Goal: Information Seeking & Learning: Learn about a topic

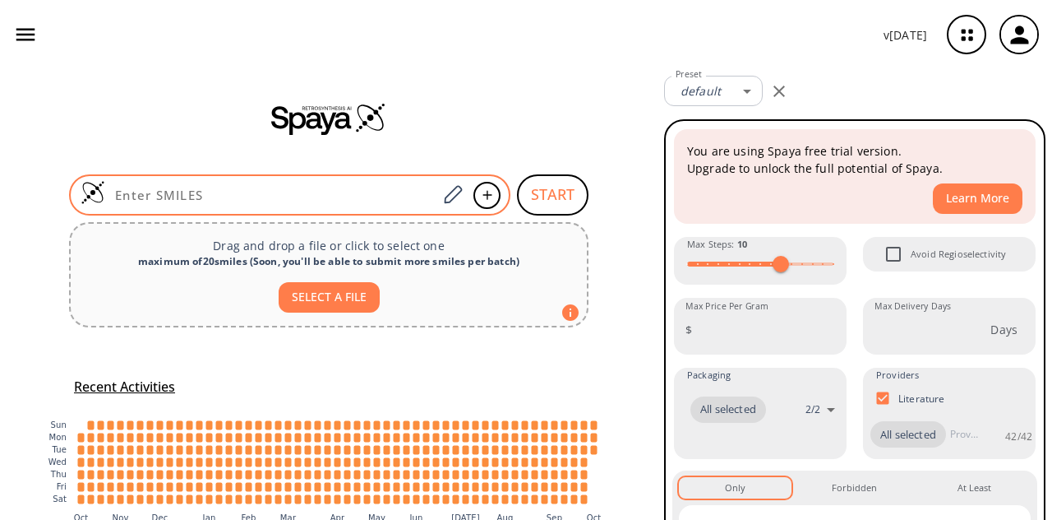
click at [355, 199] on input at bounding box center [271, 195] width 332 height 16
paste input "COC1=C(NCCOC)C(NS(=O)(C=C)=O)=CC(NC2=NC(C3=CN(S(CC)(=O)=O)C4=CC=CC=C43)=CC=N2)=…"
type input "COC1=C(NCCOC)C(NS(=O)(C=C)=O)=CC(NC2=NC(C3=CN(S(CC)(=O)=O)C4=CC=CC=C43)=CC=N2)=…"
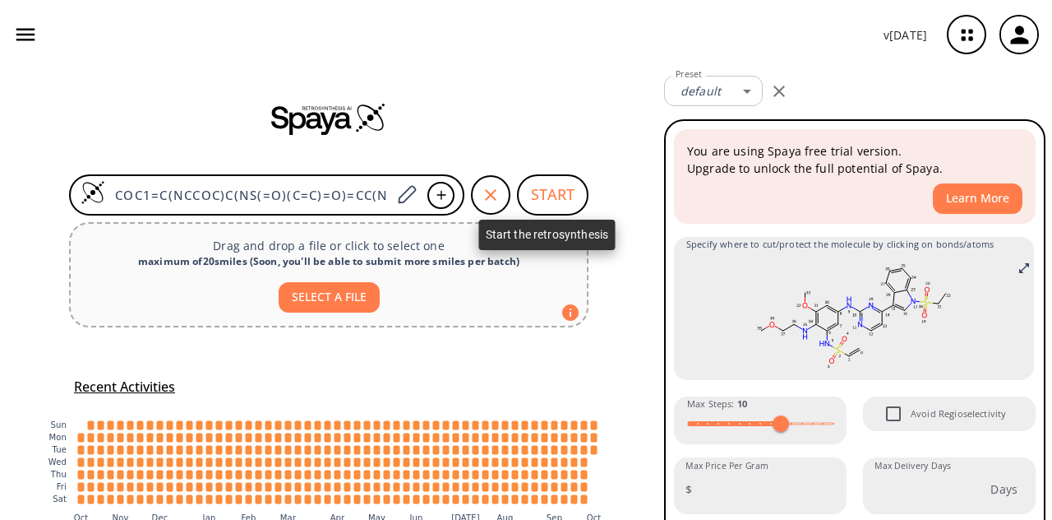
click at [563, 192] on button "START" at bounding box center [553, 194] width 72 height 41
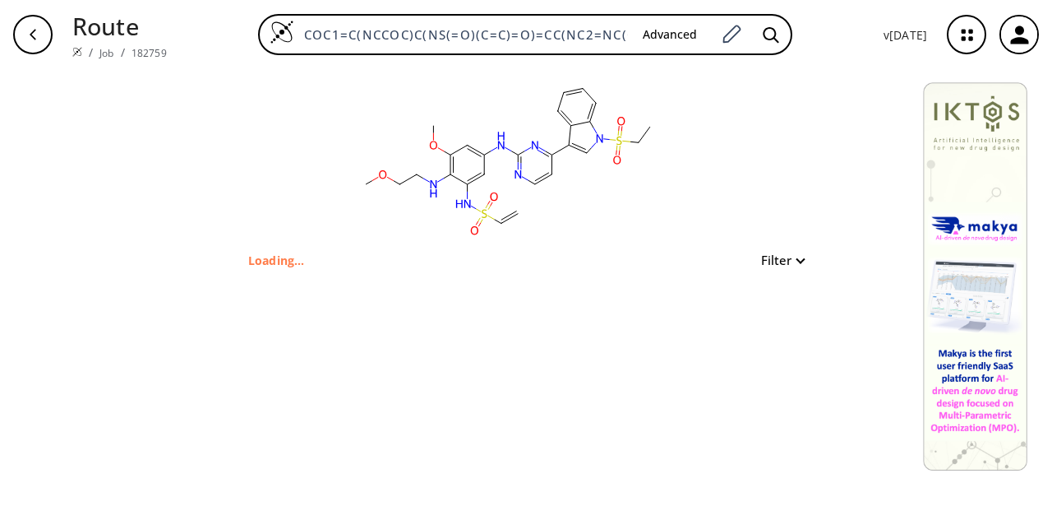
click at [33, 39] on icon "button" at bounding box center [32, 34] width 13 height 13
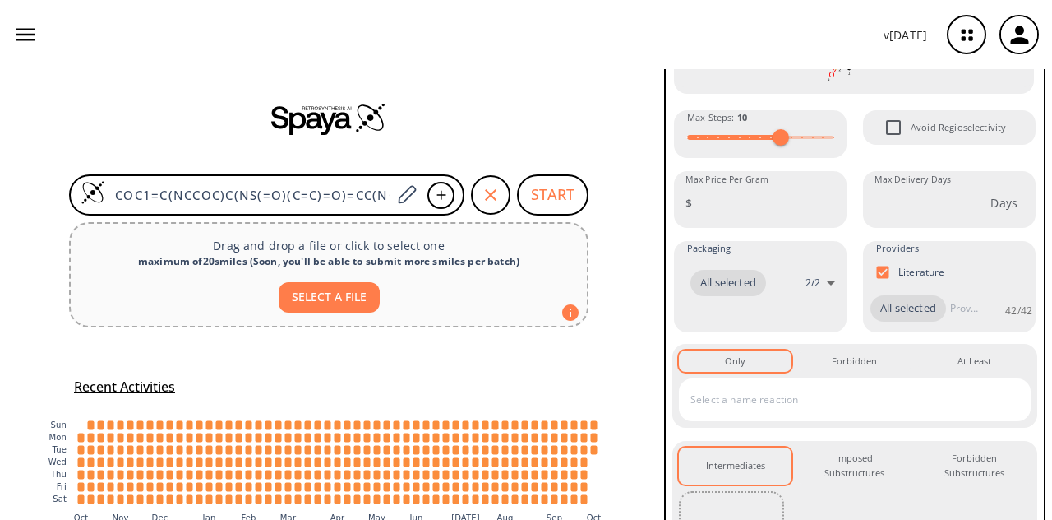
scroll to position [478, 0]
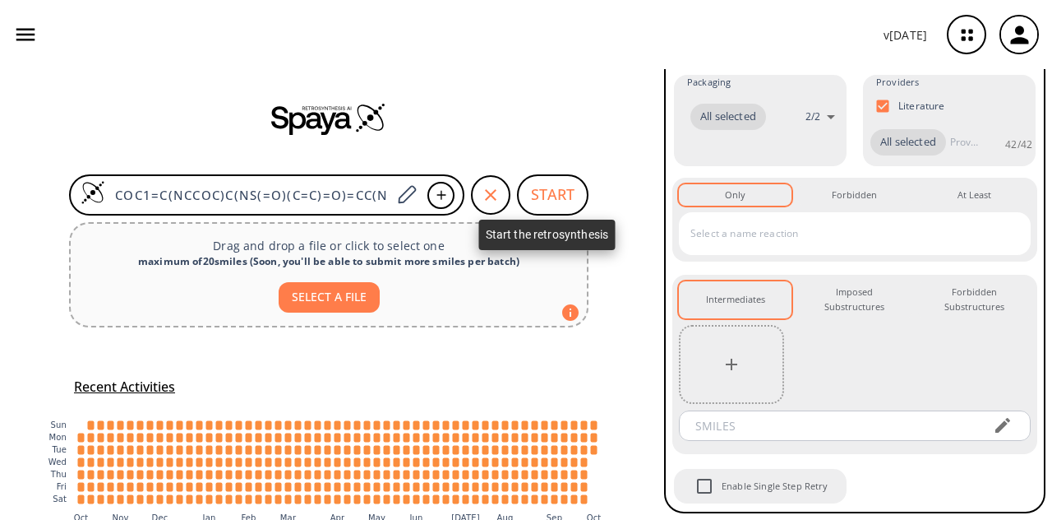
click at [568, 205] on button "START" at bounding box center [553, 194] width 72 height 41
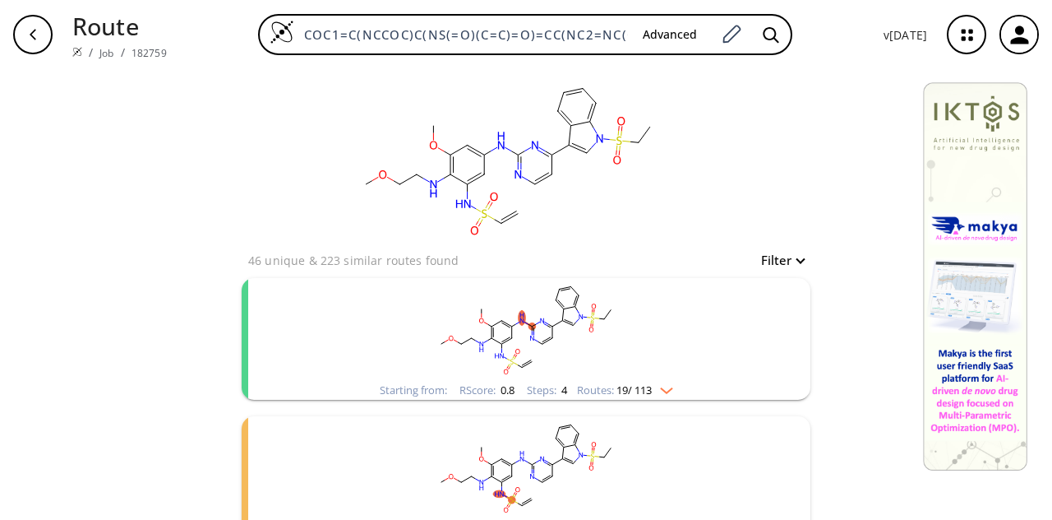
click at [628, 336] on rect "clusters" at bounding box center [526, 329] width 428 height 103
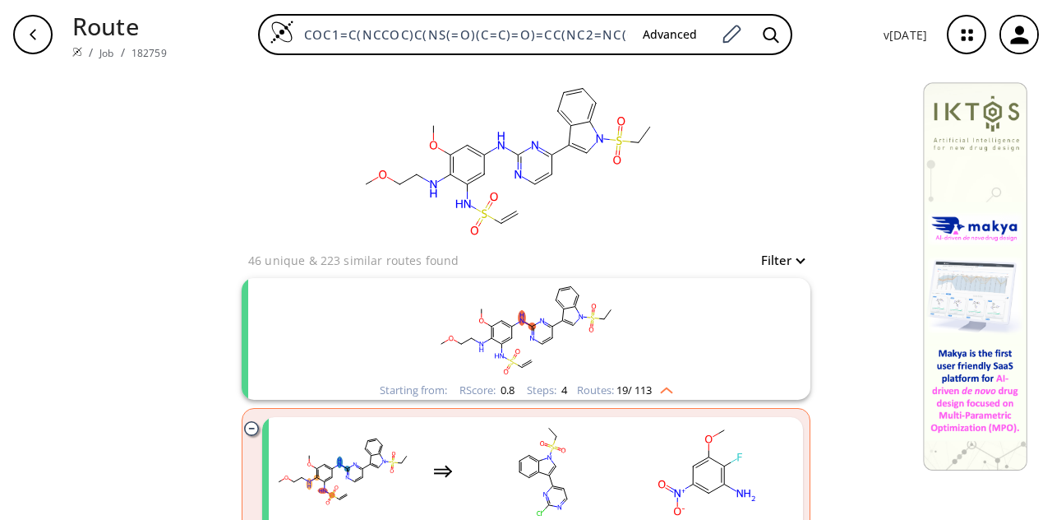
scroll to position [192, 0]
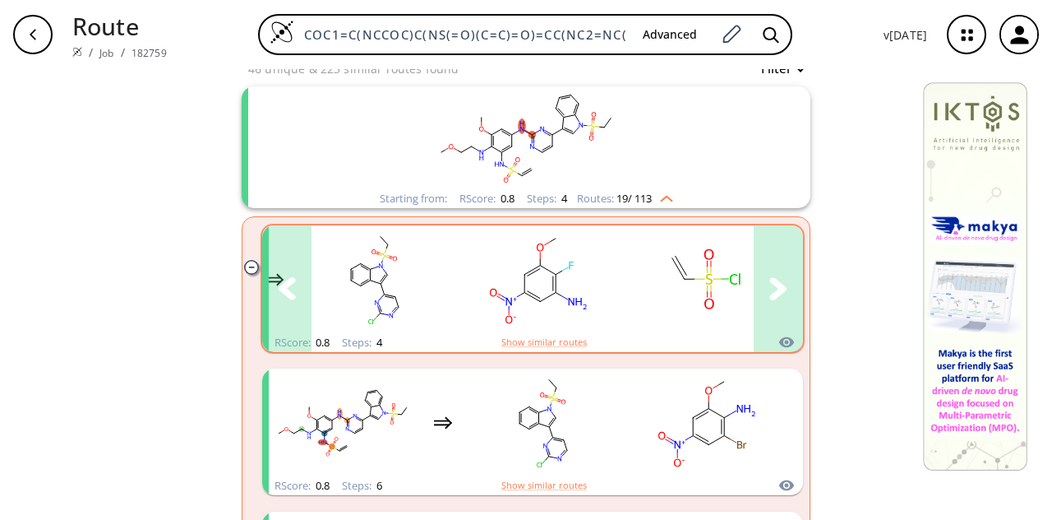
click at [660, 309] on rect "clusters" at bounding box center [704, 279] width 148 height 103
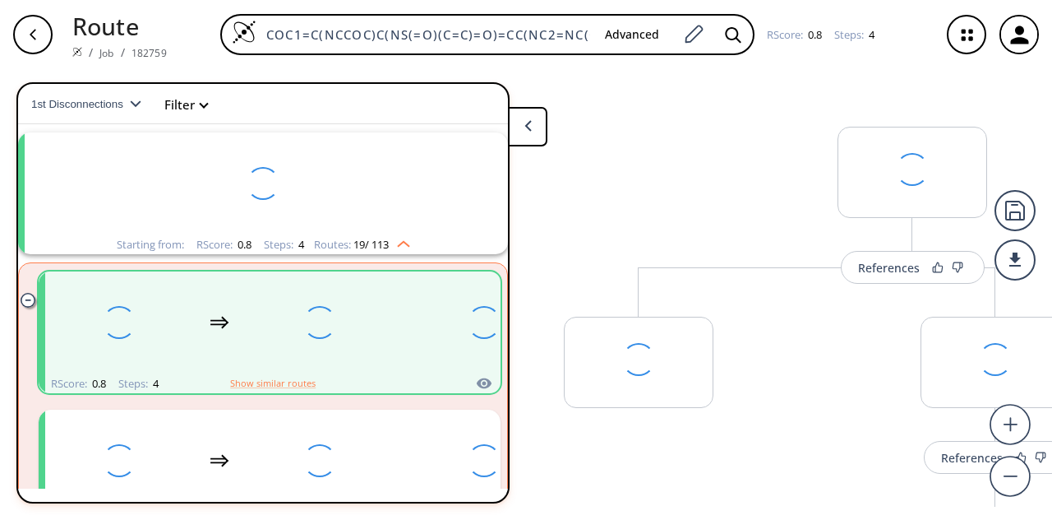
scroll to position [37, 0]
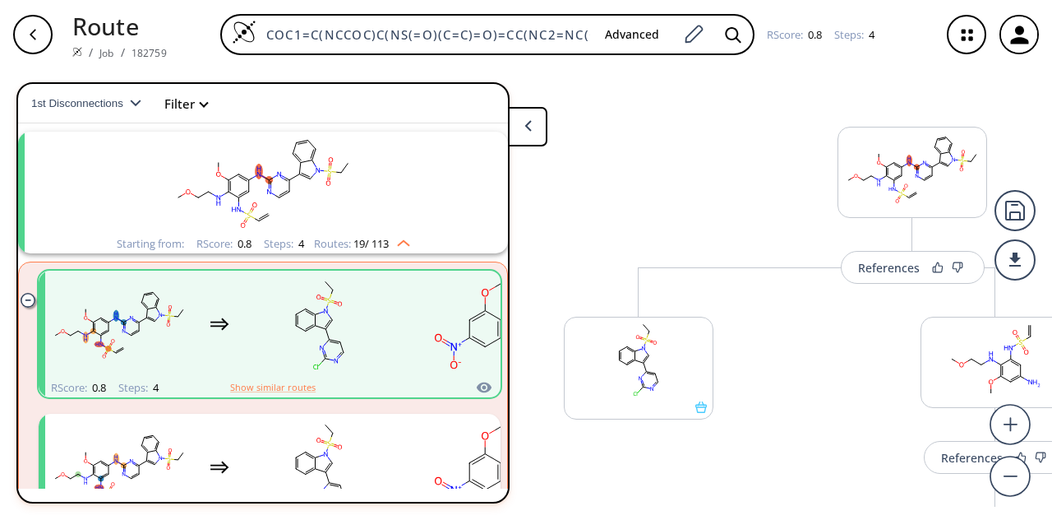
click at [528, 141] on button at bounding box center [527, 126] width 39 height 39
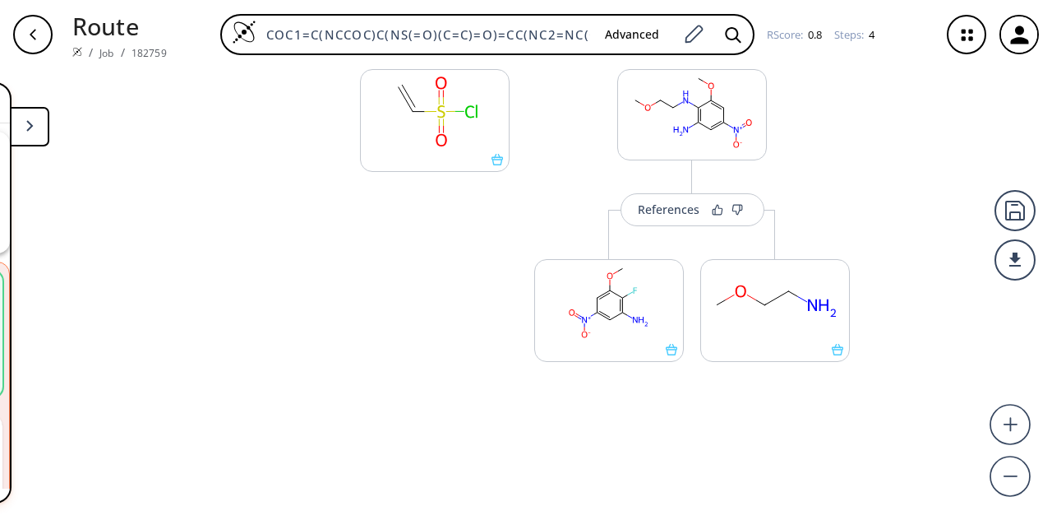
scroll to position [648, 0]
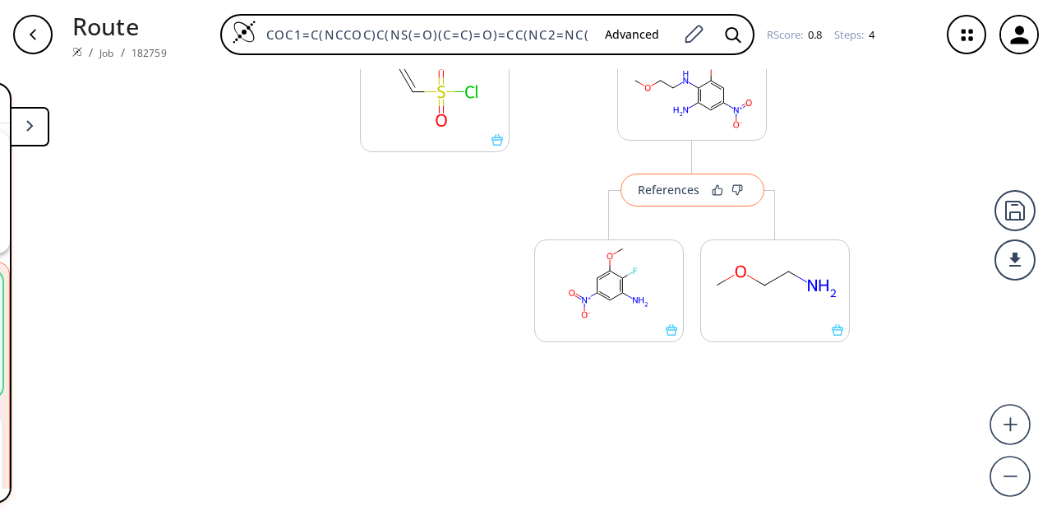
click at [655, 192] on div "References" at bounding box center [669, 189] width 62 height 11
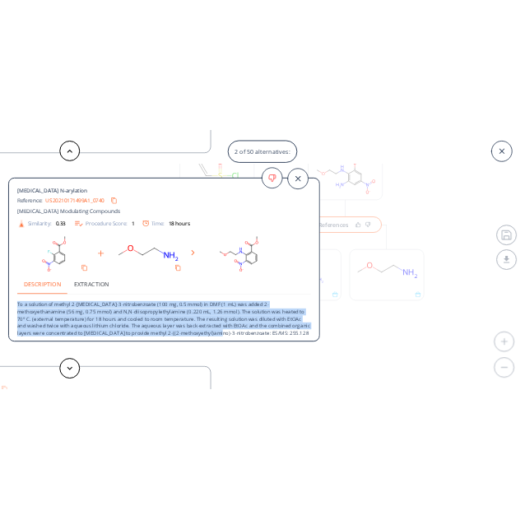
scroll to position [2, 0]
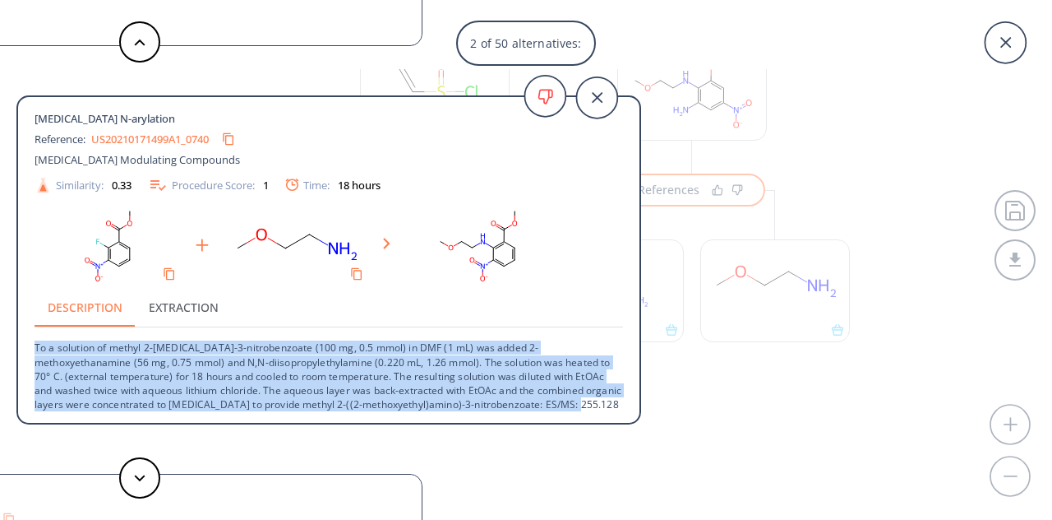
drag, startPoint x: 35, startPoint y: 353, endPoint x: 585, endPoint y: 398, distance: 551.9
click at [585, 398] on p "To a solution of methyl 2-[MEDICAL_DATA]-3-nitrobenzoate (100 mg, 0.5 mmol) in …" at bounding box center [329, 376] width 589 height 98
copy p "To a solution of methyl 2-[MEDICAL_DATA]-3-nitrobenzoate (100 mg, 0.5 mmol) in …"
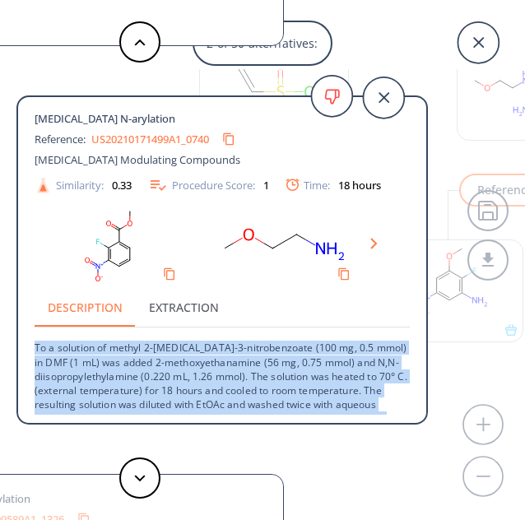
click at [256, 322] on div "Description Extraction" at bounding box center [222, 306] width 375 height 39
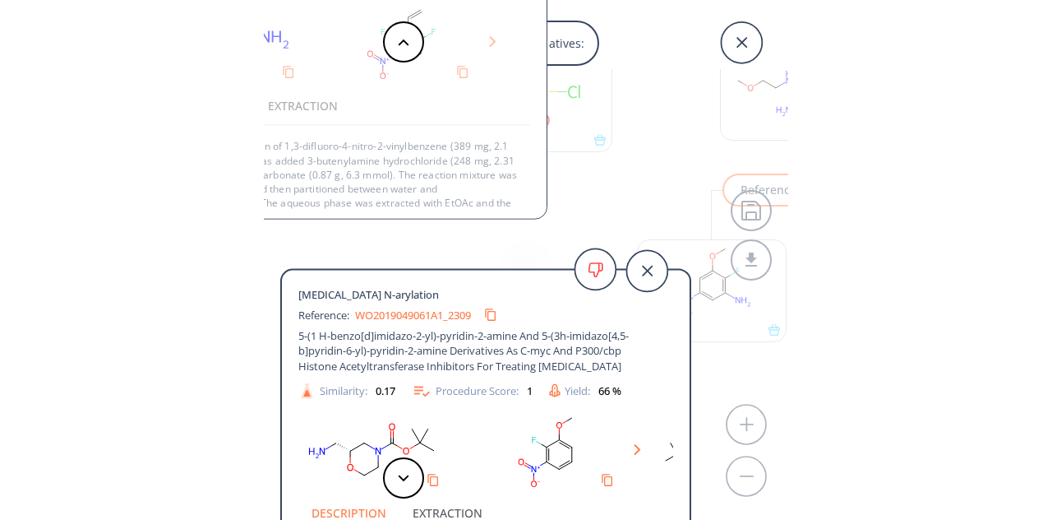
scroll to position [0, 0]
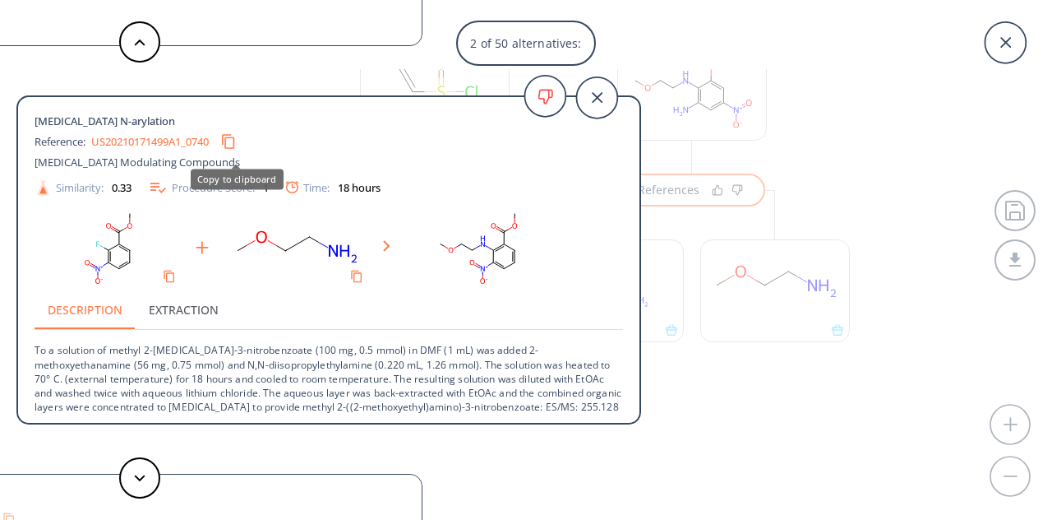
click at [238, 147] on button "Copy to clipboard" at bounding box center [228, 141] width 31 height 31
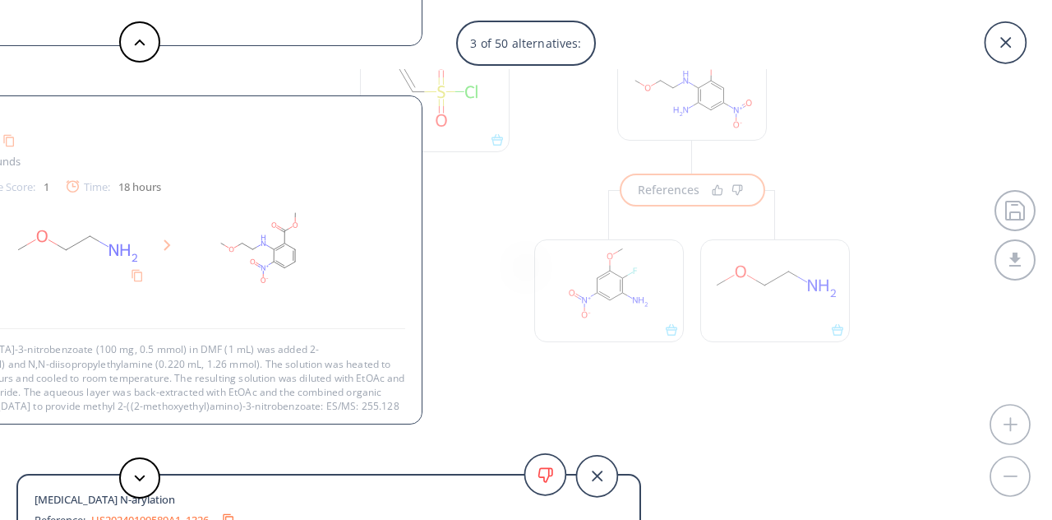
scroll to position [2, 0]
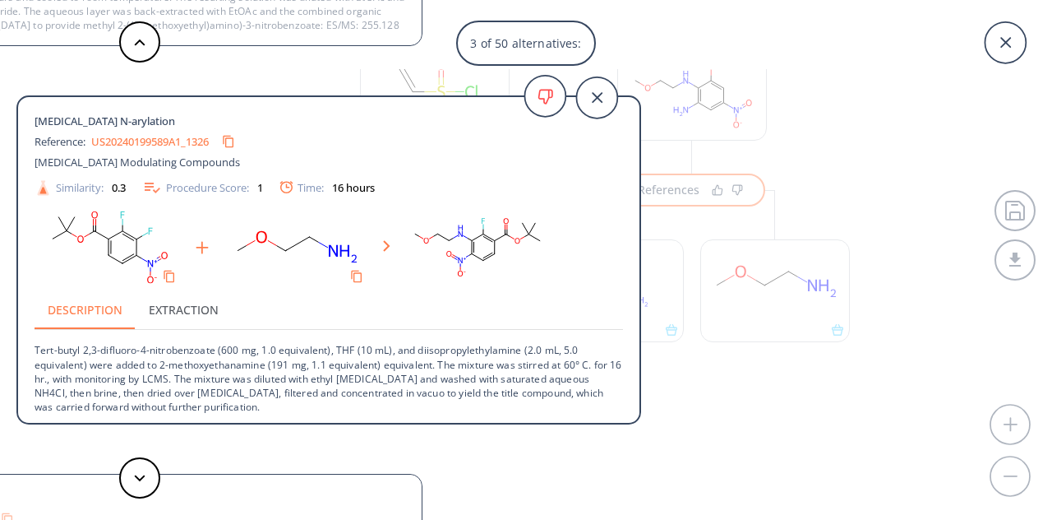
click at [899, 221] on div "3 of 50 alternatives: [MEDICAL_DATA] N-arylation Reference: US11976083B2_0922 I…" at bounding box center [526, 260] width 1052 height 520
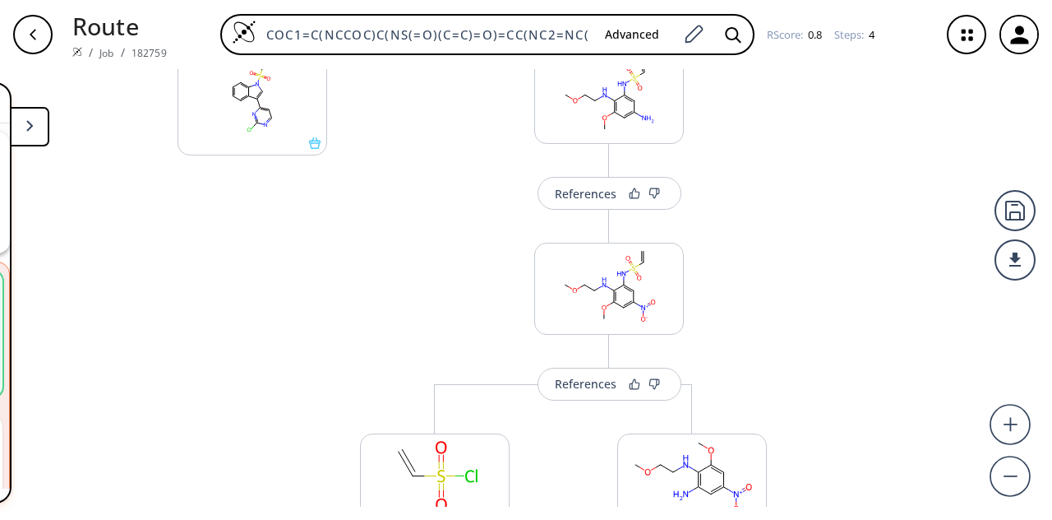
scroll to position [72, 0]
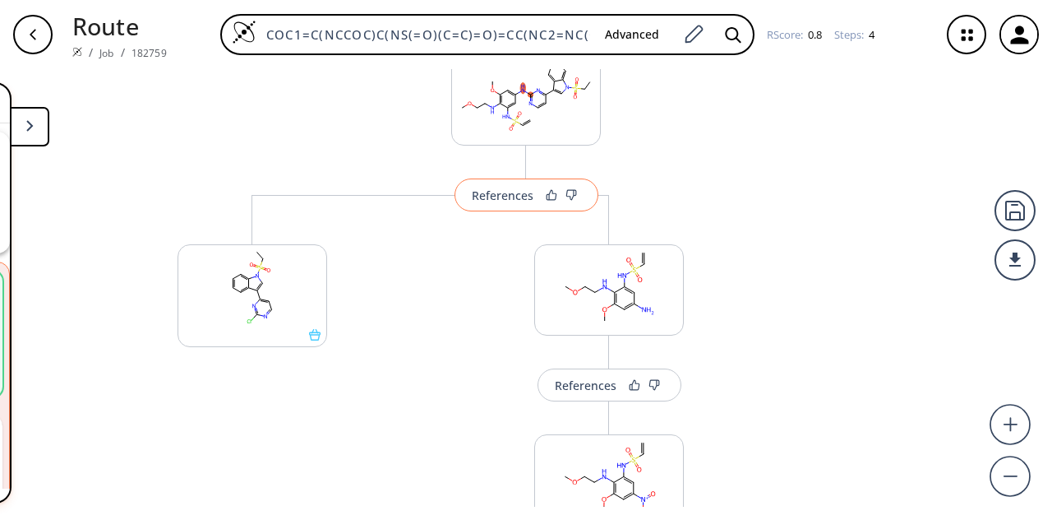
click at [497, 205] on button "References" at bounding box center [527, 194] width 144 height 33
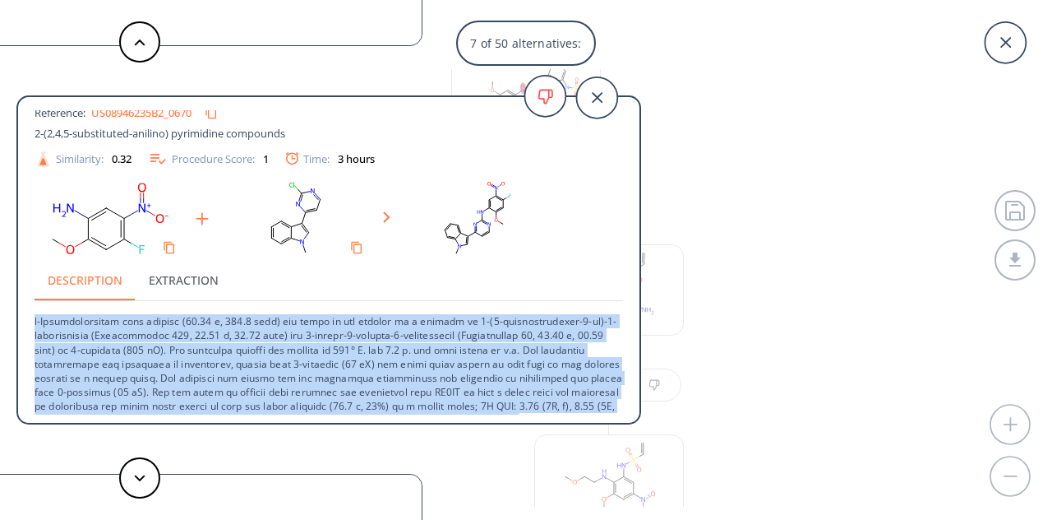
scroll to position [44, 0]
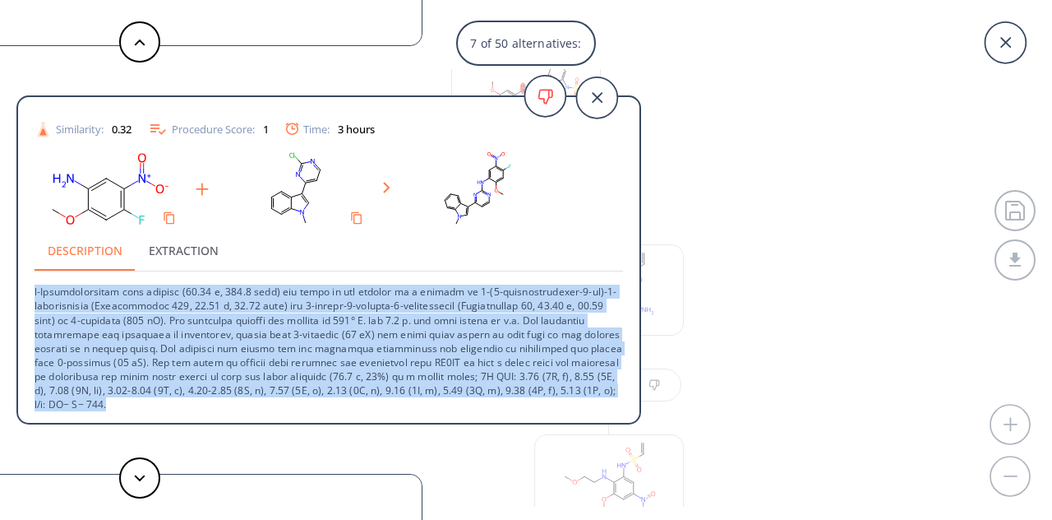
drag, startPoint x: 35, startPoint y: 329, endPoint x: 608, endPoint y: 409, distance: 578.7
click at [608, 409] on p at bounding box center [329, 341] width 589 height 140
copy p "l-Ipsumdolorsitam cons adipisc (06.01 e, 344.3 sedd) eiu tempo in utl etdolor m…"
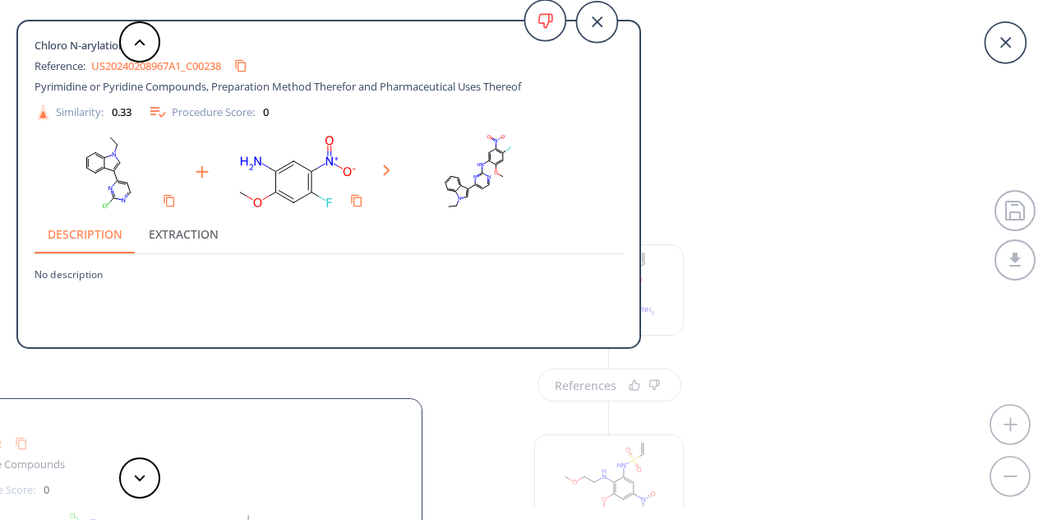
scroll to position [0, 0]
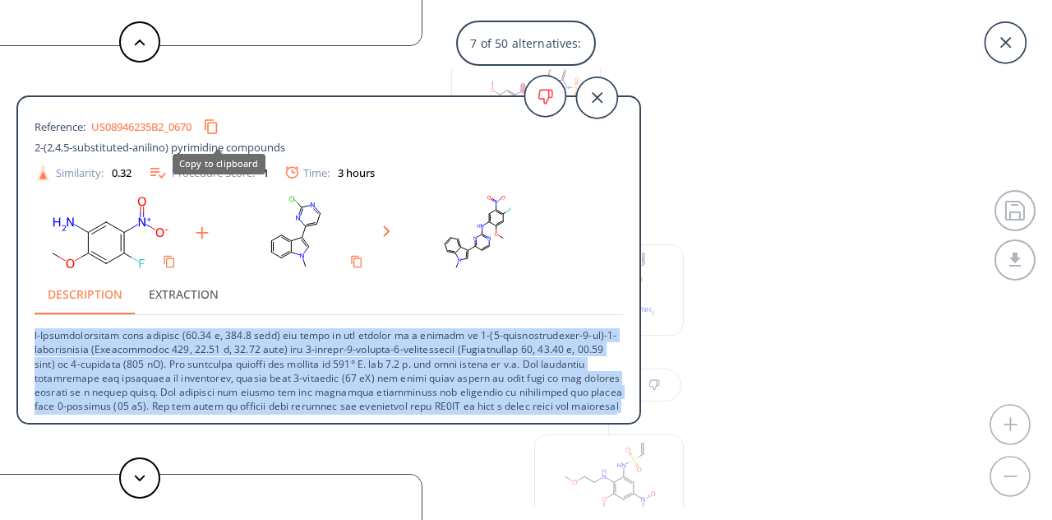
click at [216, 134] on button "Copy to clipboard" at bounding box center [211, 126] width 31 height 31
copy p "l-Ipsumdolorsitam cons adipisc (06.01 e, 344.3 sedd) eiu tempo in utl etdolor m…"
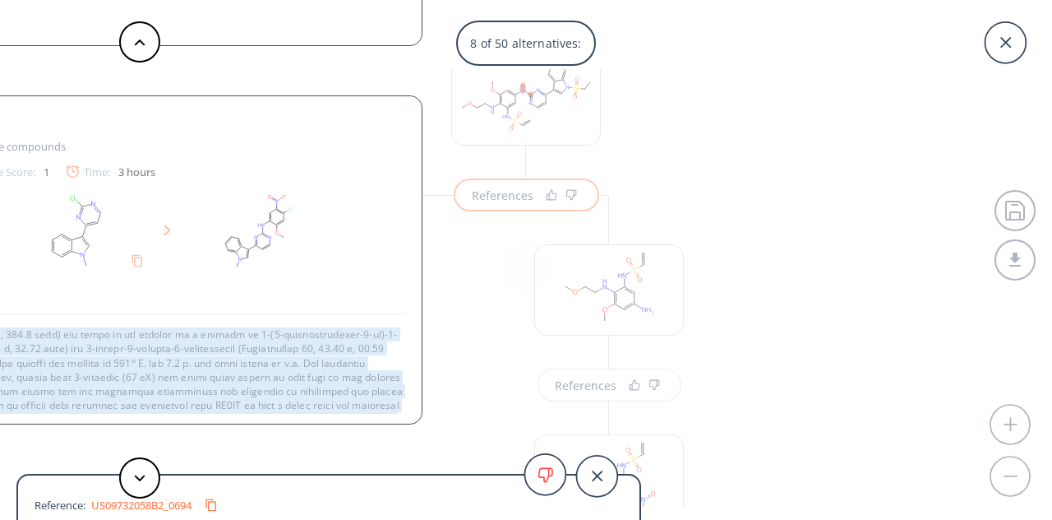
scroll to position [44, 0]
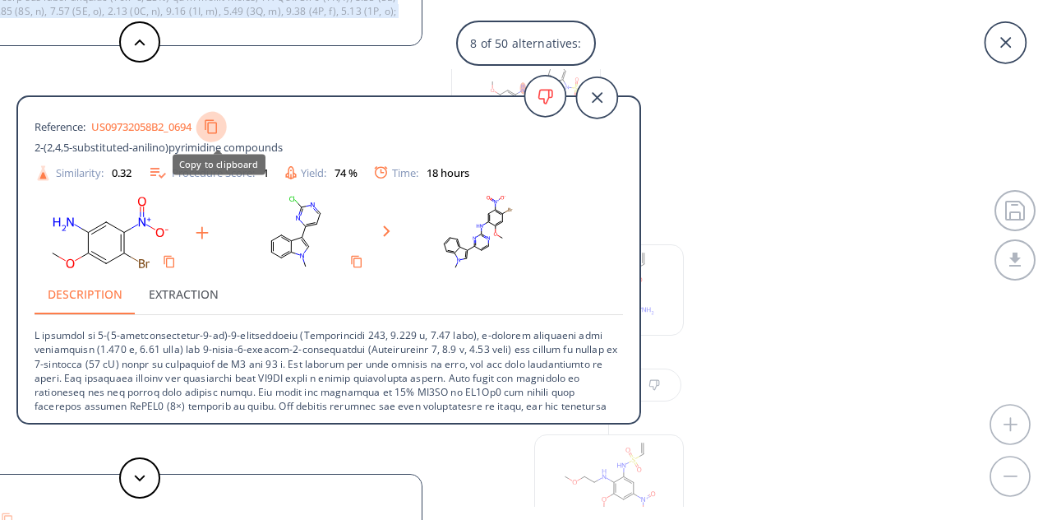
click at [219, 132] on icon "Copy to clipboard" at bounding box center [212, 127] width 16 height 16
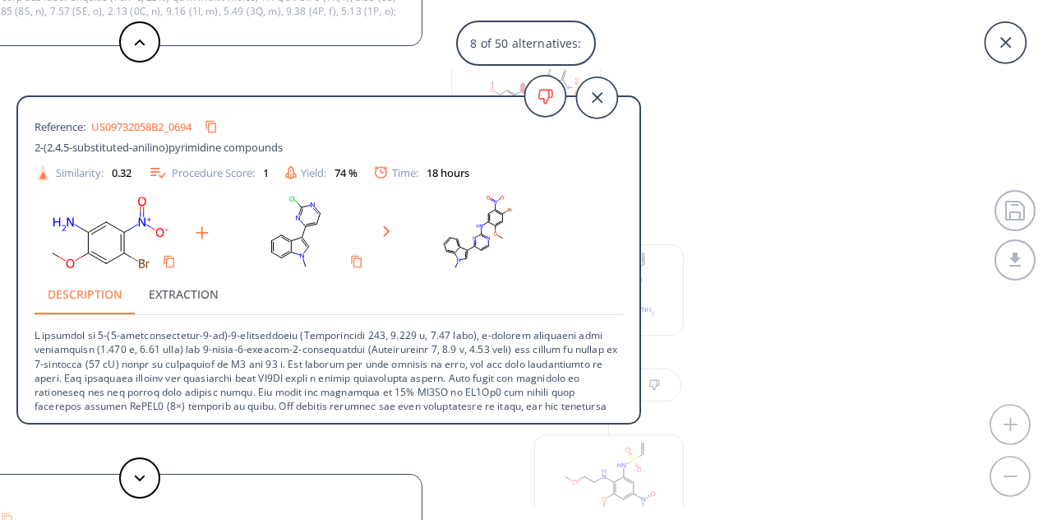
click at [802, 190] on div "8 of 50 alternatives: Chloro N-arylation Reference: US11498921_C00343 Pyrimidin…" at bounding box center [526, 260] width 1052 height 520
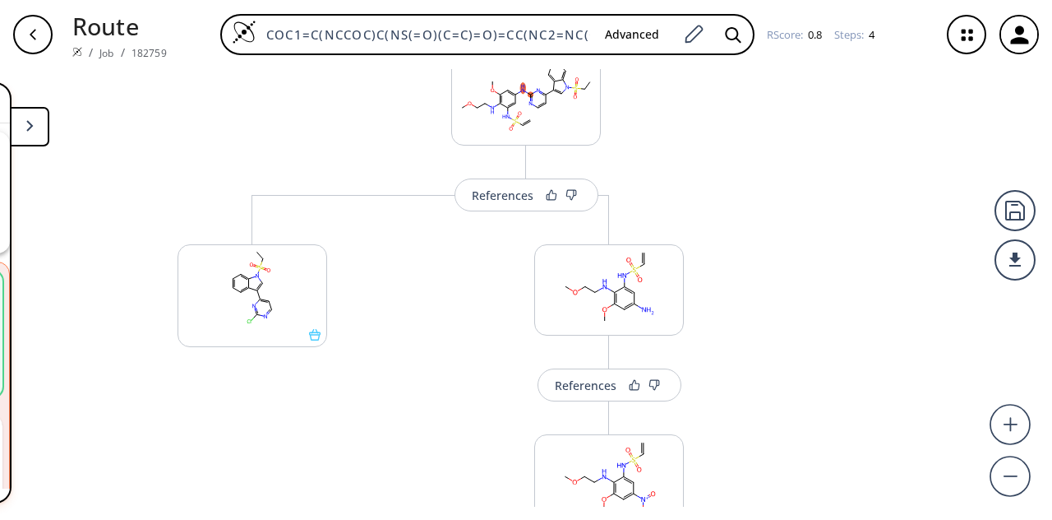
click at [28, 138] on button at bounding box center [29, 126] width 39 height 39
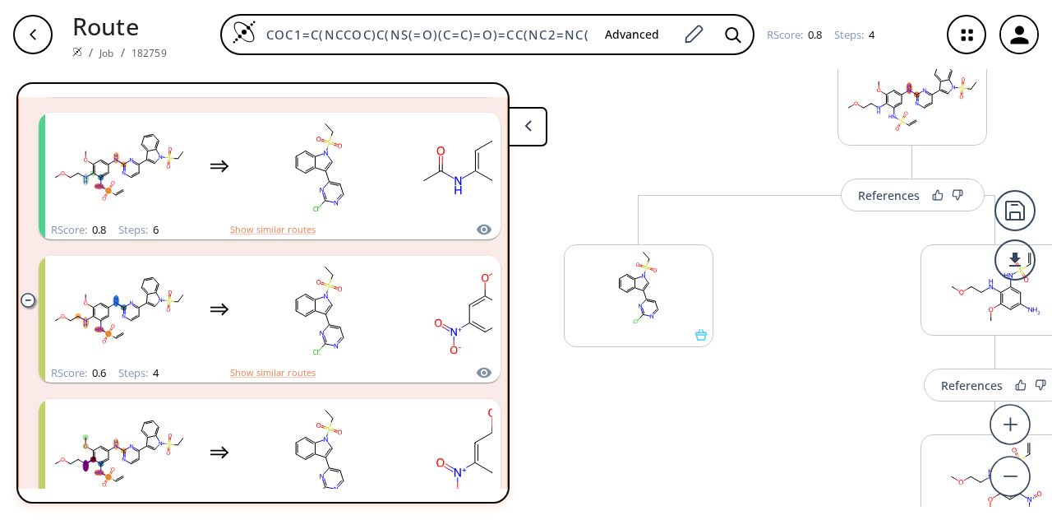
scroll to position [229, 0]
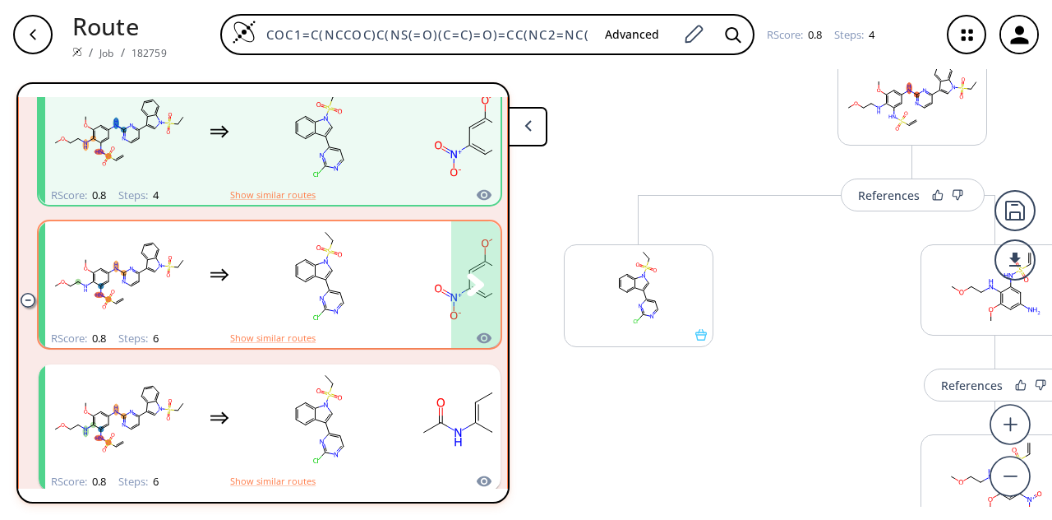
click at [251, 308] on rect "clusters" at bounding box center [320, 275] width 148 height 103
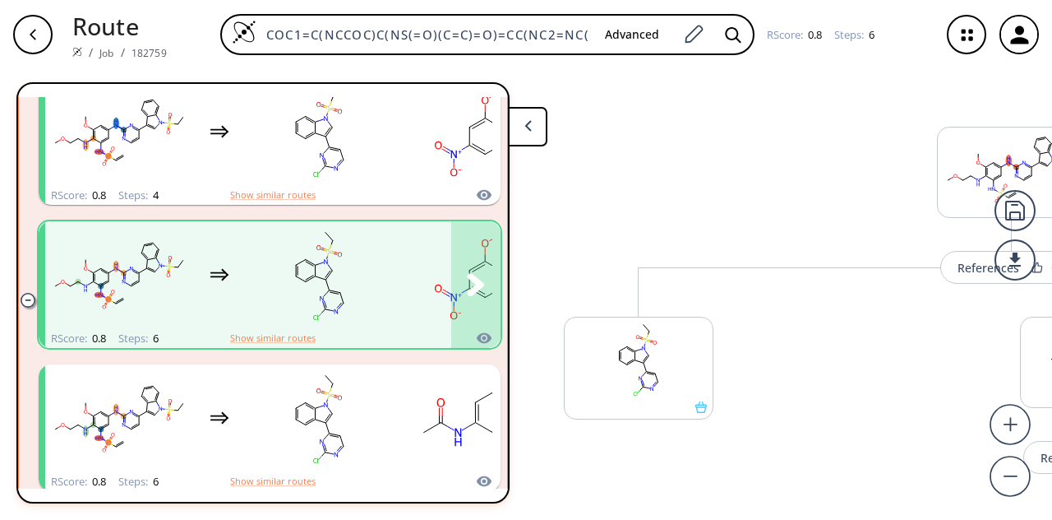
click at [247, 313] on rect "clusters" at bounding box center [320, 275] width 148 height 103
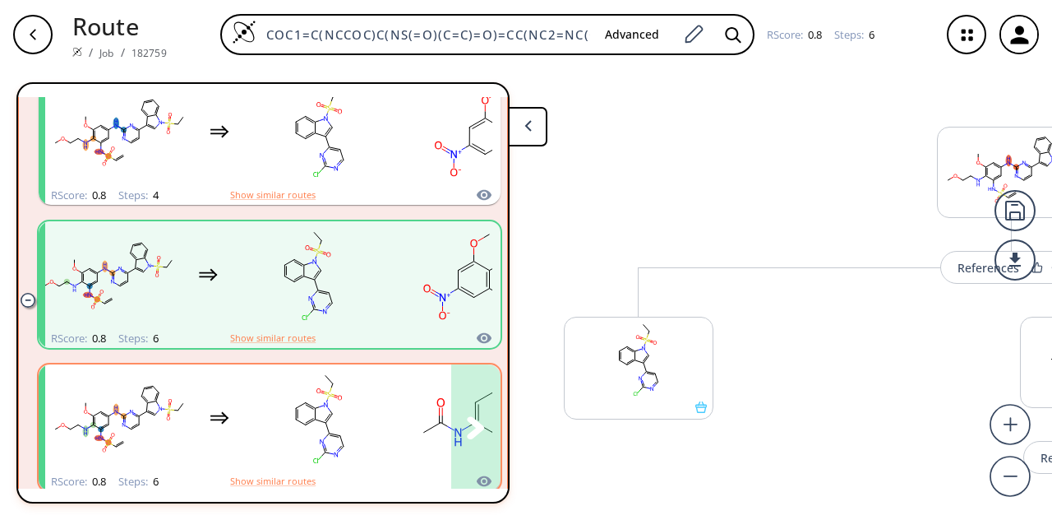
click at [404, 384] on div "clusters" at bounding box center [466, 418] width 842 height 108
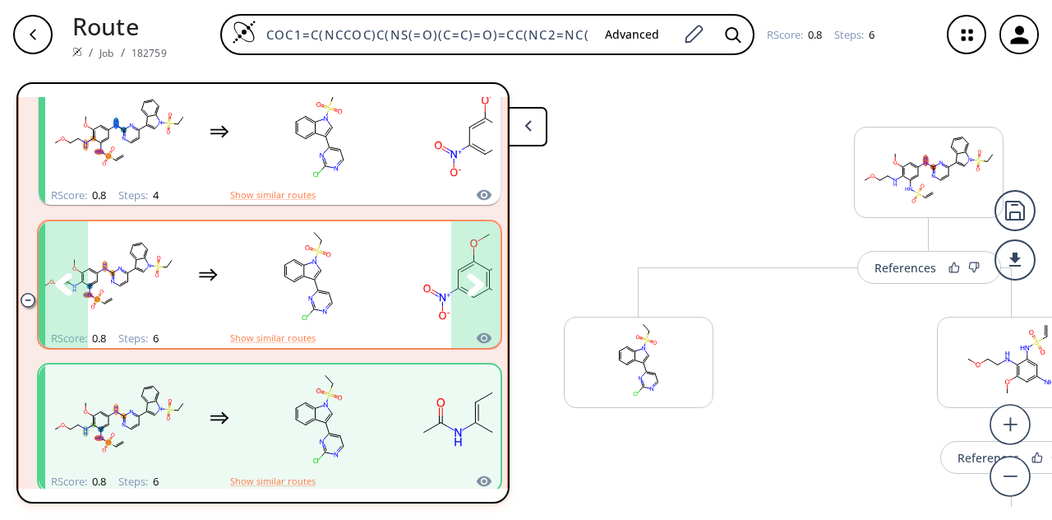
click at [265, 310] on rect "clusters" at bounding box center [308, 275] width 148 height 103
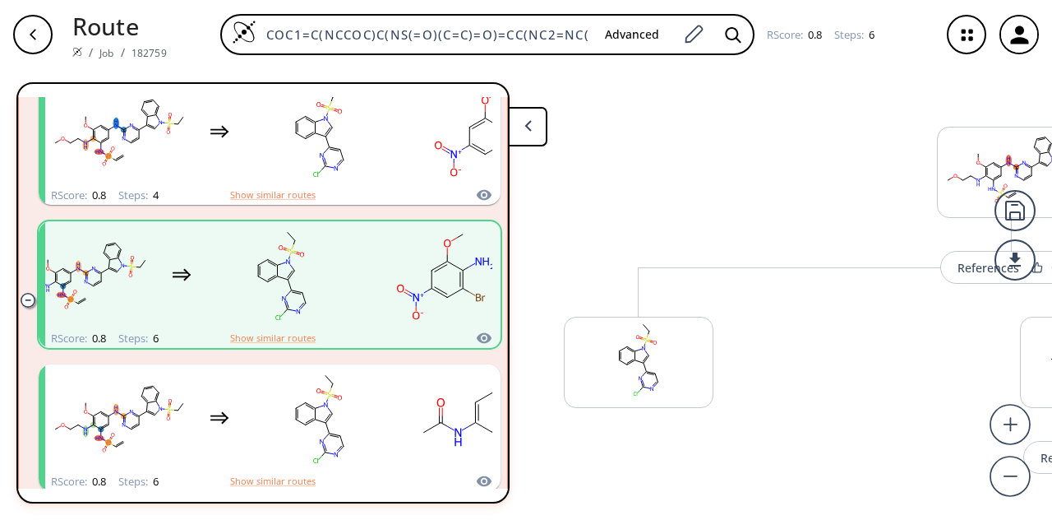
click at [536, 140] on button at bounding box center [527, 126] width 39 height 39
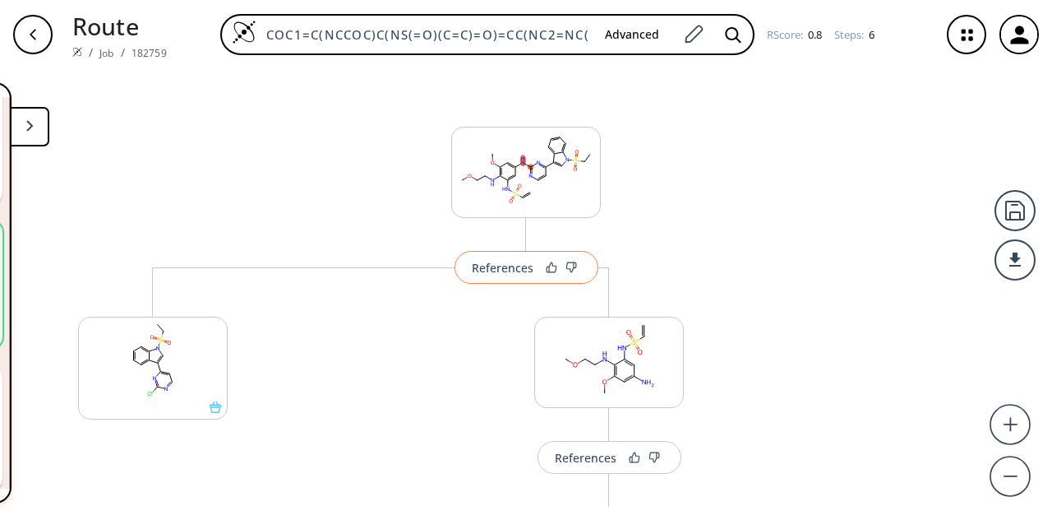
click at [494, 277] on button "References" at bounding box center [527, 267] width 144 height 33
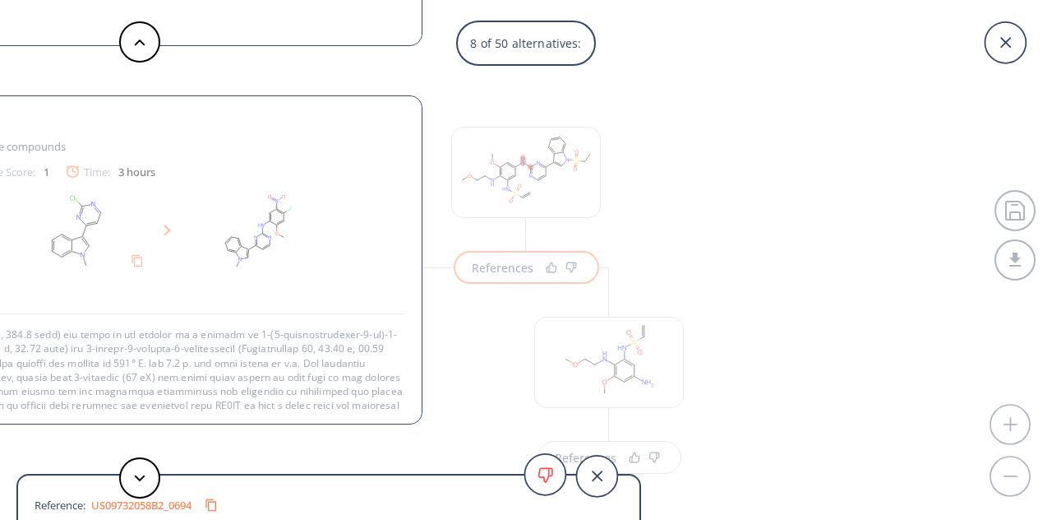
scroll to position [44, 0]
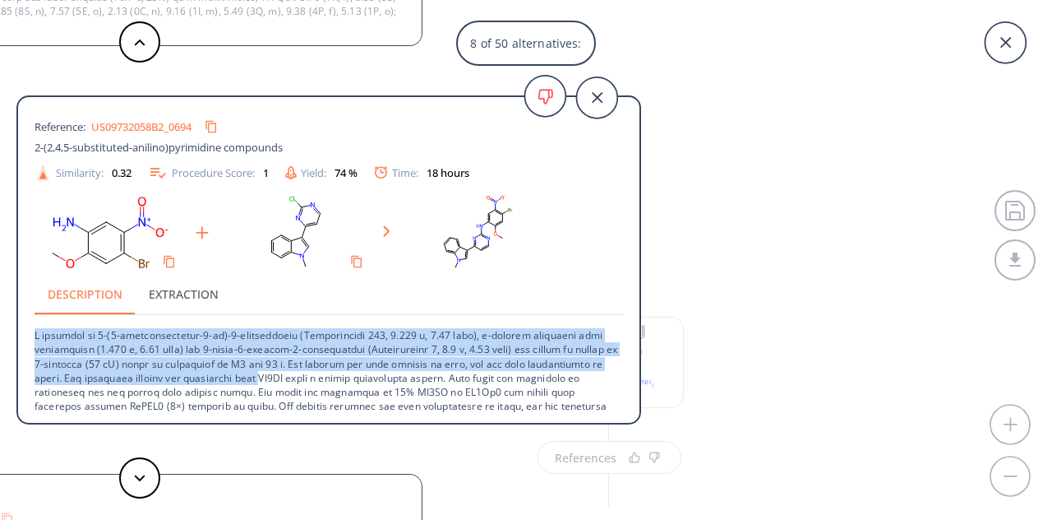
drag, startPoint x: 35, startPoint y: 333, endPoint x: 337, endPoint y: 373, distance: 305.3
click at [337, 373] on p at bounding box center [329, 392] width 589 height 155
click at [212, 128] on icon "Copy to clipboard" at bounding box center [211, 126] width 12 height 14
click at [42, 335] on p at bounding box center [329, 392] width 589 height 155
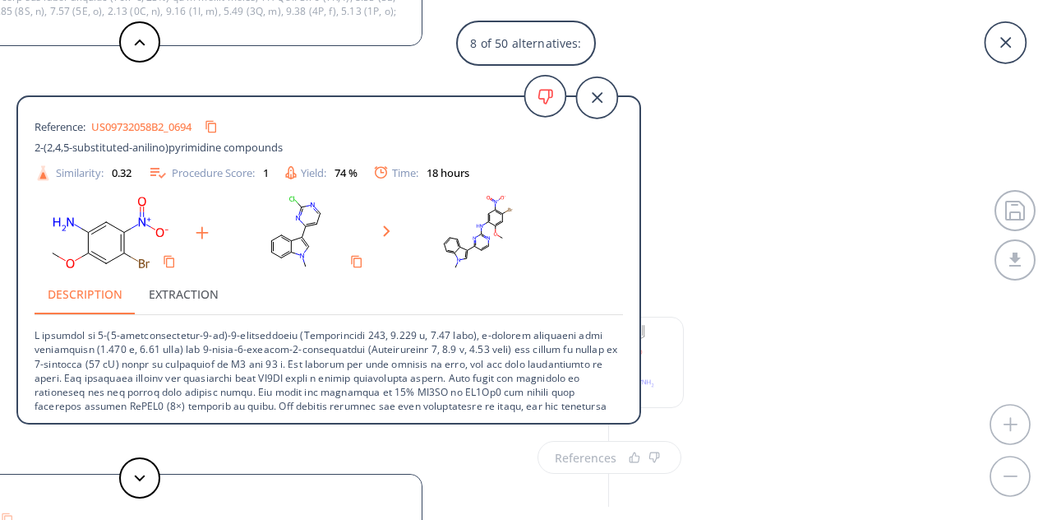
click at [33, 333] on div "Reference: US09732058B2_0694 2-(2,4,5-substituted-anilino)pyrimidine compounds …" at bounding box center [329, 262] width 622 height 304
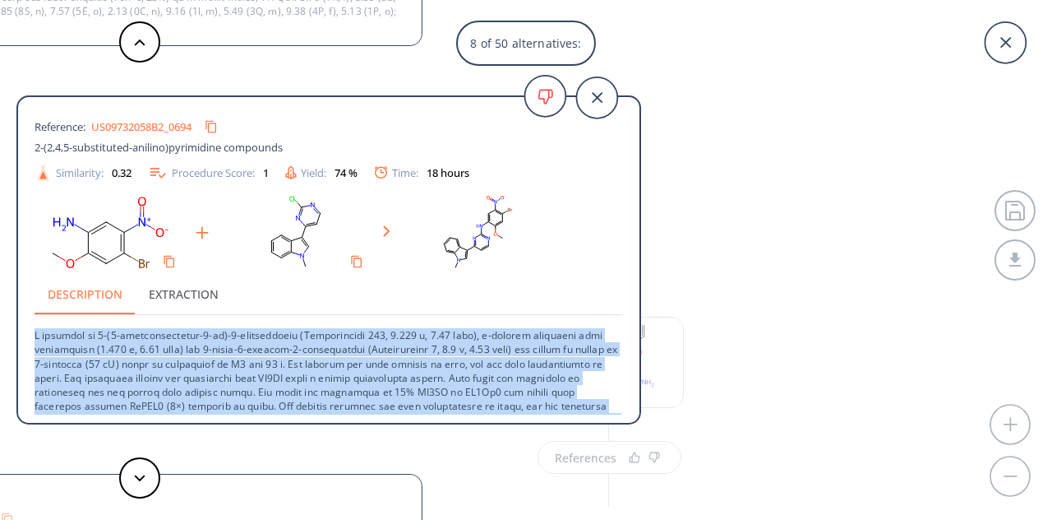
scroll to position [58, 0]
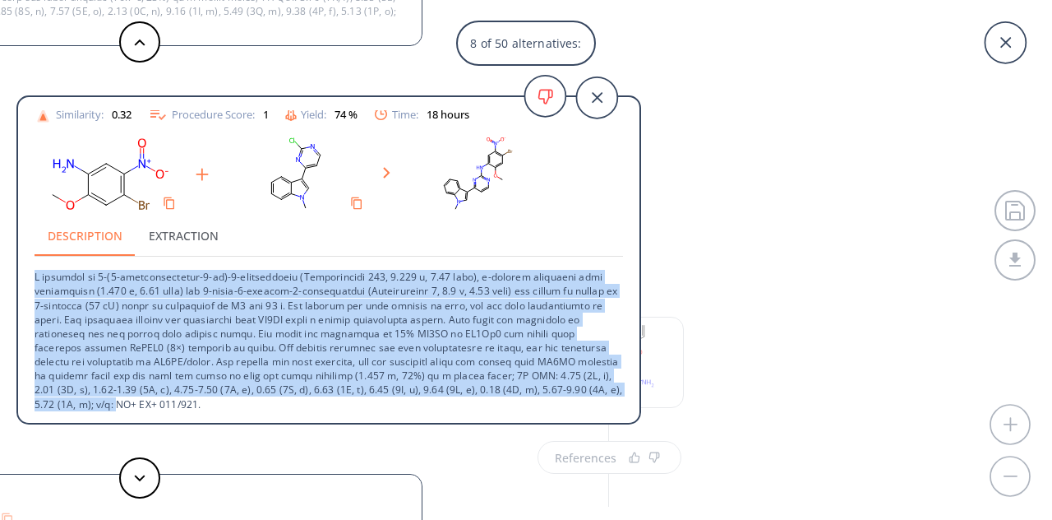
drag, startPoint x: 36, startPoint y: 333, endPoint x: 235, endPoint y: 437, distance: 224.7
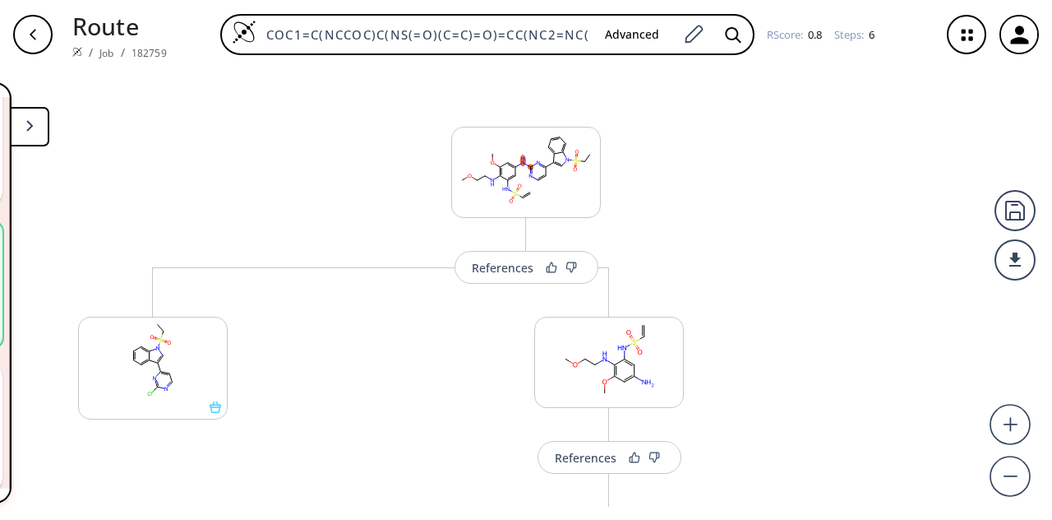
click at [38, 140] on button at bounding box center [29, 126] width 39 height 39
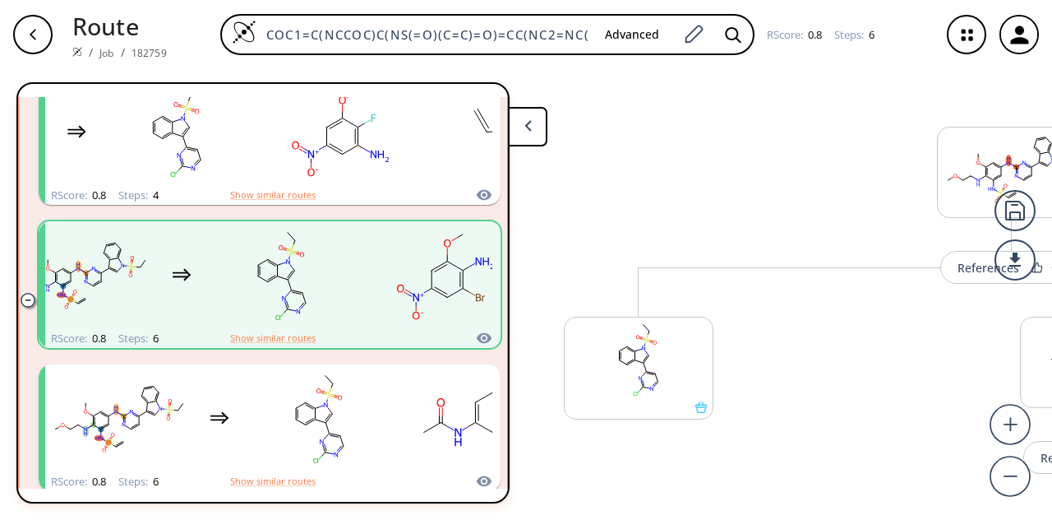
click at [521, 115] on button at bounding box center [527, 126] width 39 height 39
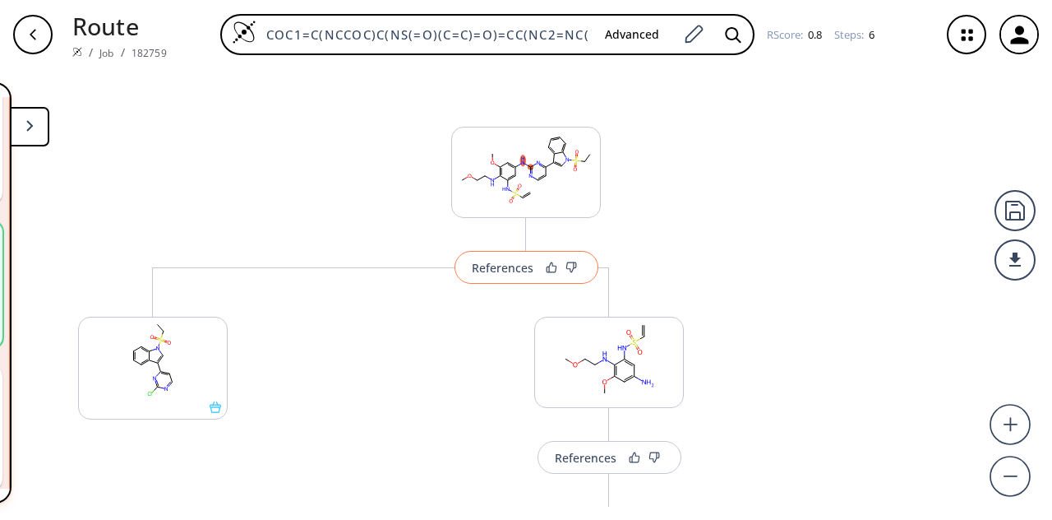
click at [526, 271] on div "References" at bounding box center [503, 267] width 62 height 11
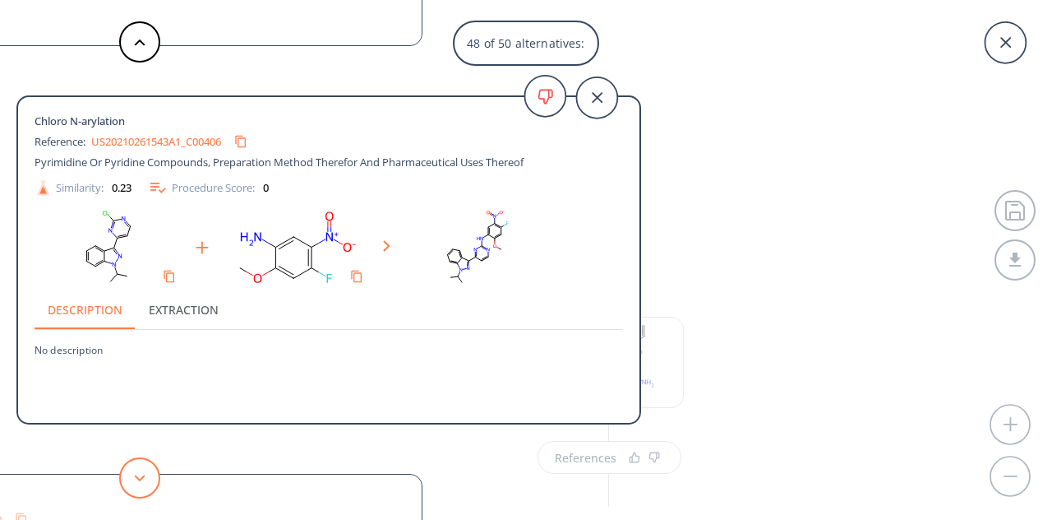
click at [141, 466] on button at bounding box center [139, 477] width 41 height 41
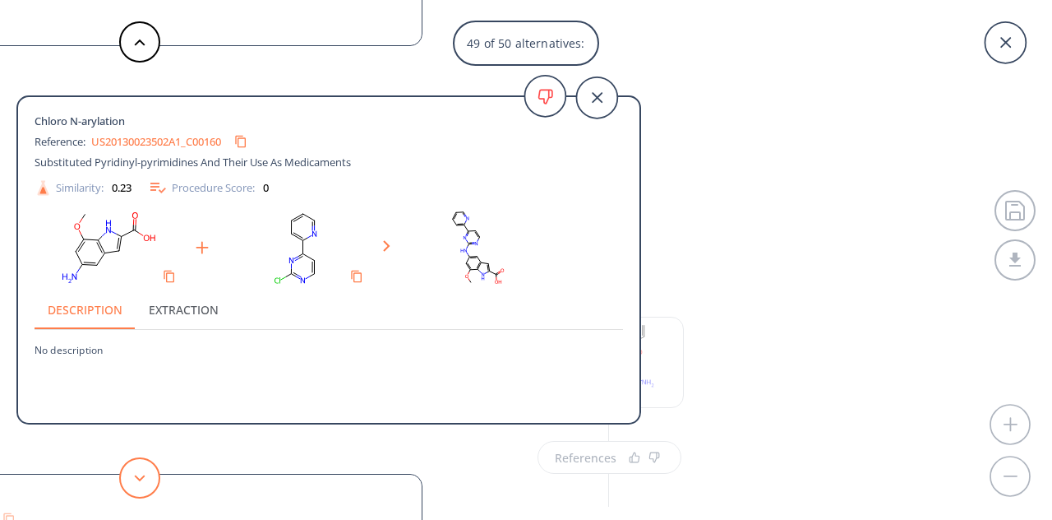
click at [141, 466] on button at bounding box center [139, 477] width 41 height 41
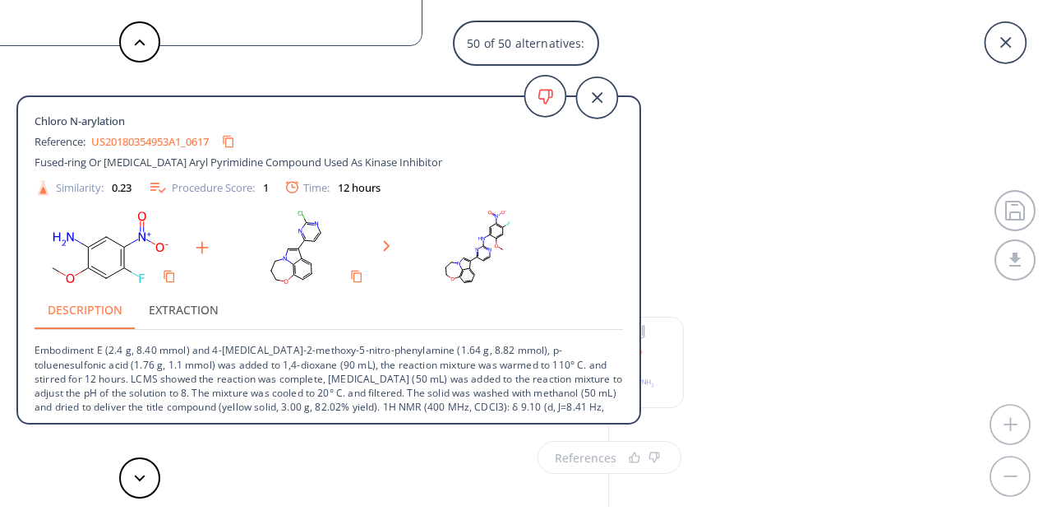
click at [35, 350] on p "Embodiment E (2.4 g, 8.40 mmol) and 4-[MEDICAL_DATA]-2-methoxy-5-nitro-phenylam…" at bounding box center [329, 386] width 589 height 112
click at [230, 140] on icon "Copy to clipboard" at bounding box center [228, 142] width 16 height 16
click at [36, 349] on p "Embodiment E (2.4 g, 8.40 mmol) and 4-[MEDICAL_DATA]-2-methoxy-5-nitro-phenylam…" at bounding box center [329, 386] width 589 height 112
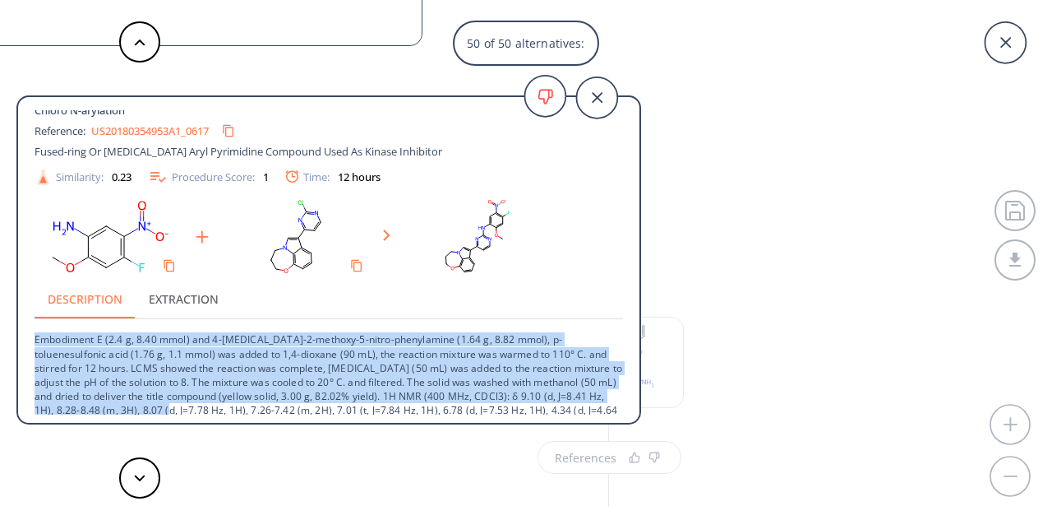
scroll to position [30, 0]
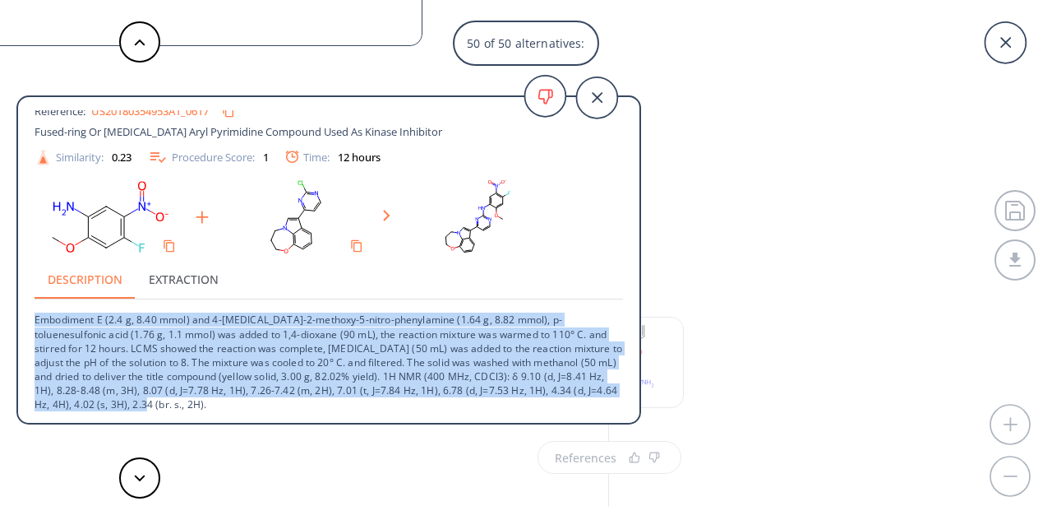
drag, startPoint x: 35, startPoint y: 349, endPoint x: 187, endPoint y: 403, distance: 162.0
click at [187, 403] on p "Embodiment E (2.4 g, 8.40 mmol) and 4-[MEDICAL_DATA]-2-methoxy-5-nitro-phenylam…" at bounding box center [329, 355] width 589 height 112
copy p "Embodiment E (2.4 g, 8.40 mmol) and 4-[MEDICAL_DATA]-2-methoxy-5-nitro-phenylam…"
click at [148, 468] on button at bounding box center [139, 477] width 41 height 41
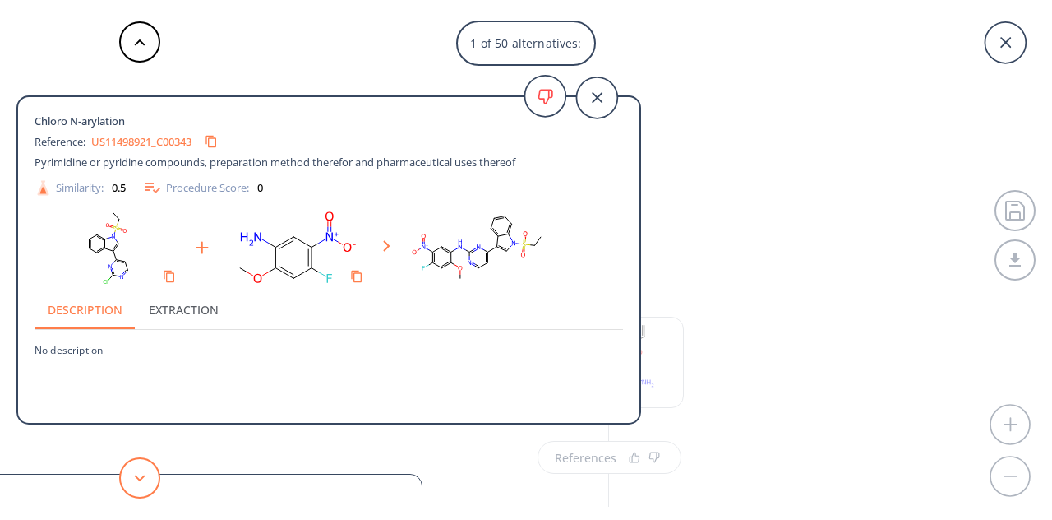
click at [148, 468] on button at bounding box center [139, 477] width 41 height 41
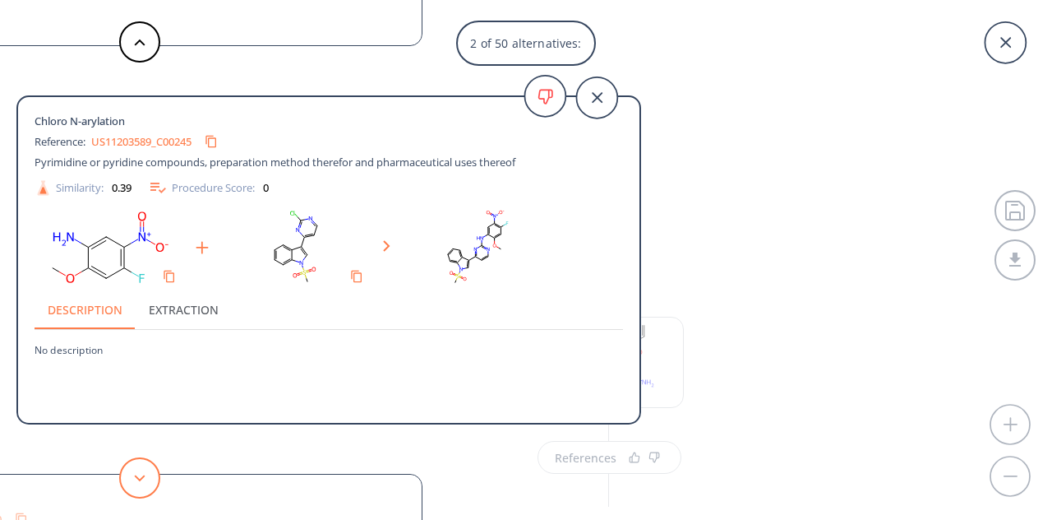
click at [148, 468] on button at bounding box center [139, 477] width 41 height 41
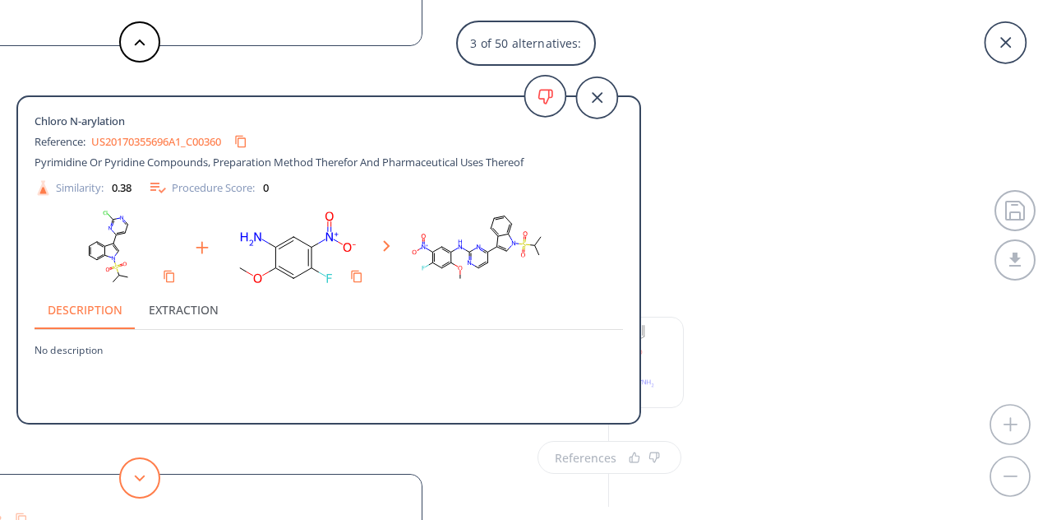
click at [148, 468] on button at bounding box center [139, 477] width 41 height 41
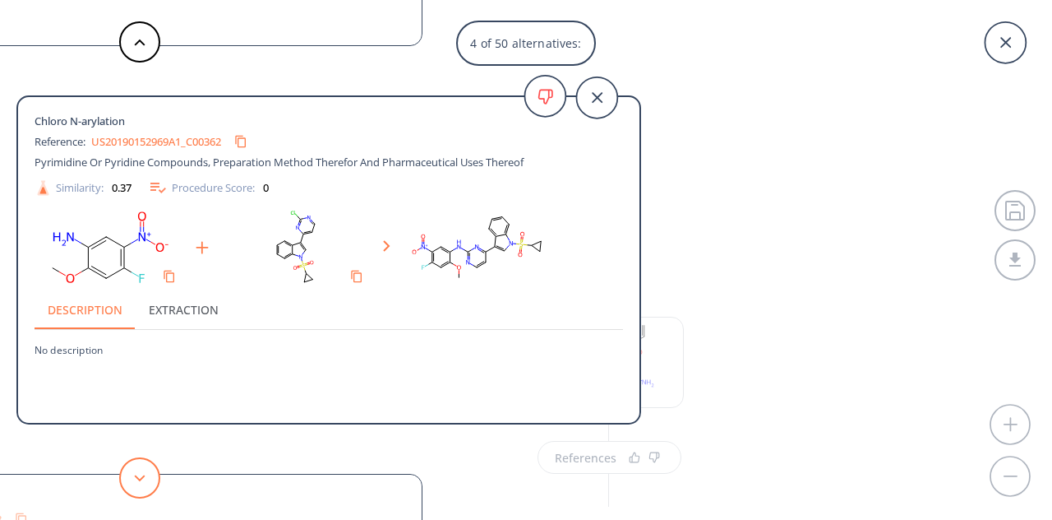
click at [148, 468] on button at bounding box center [139, 477] width 41 height 41
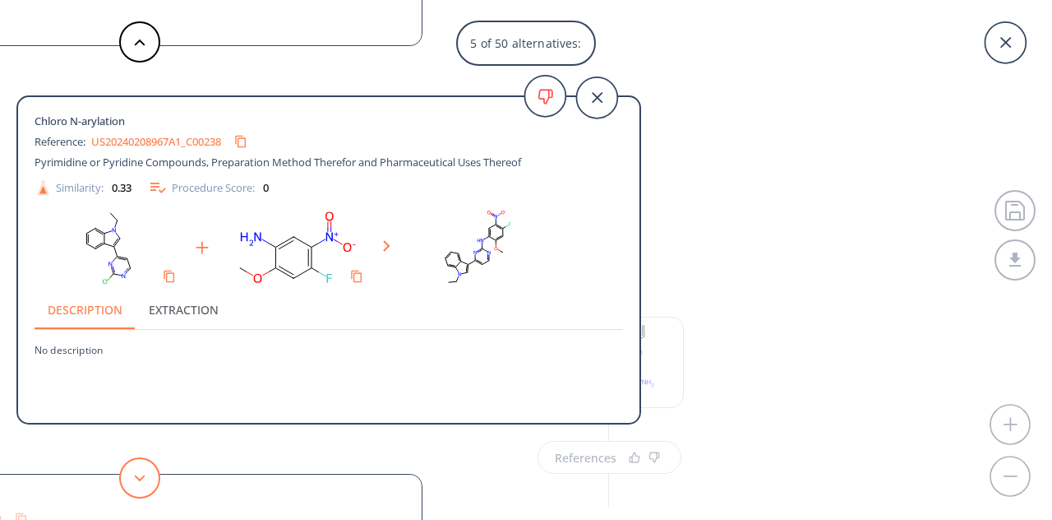
click at [148, 468] on button at bounding box center [139, 477] width 41 height 41
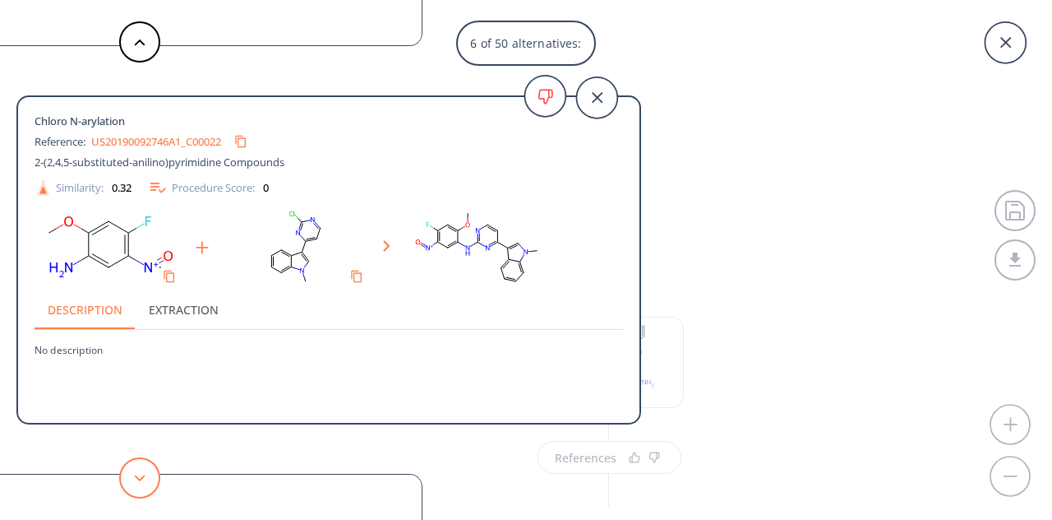
click at [148, 468] on button at bounding box center [139, 477] width 41 height 41
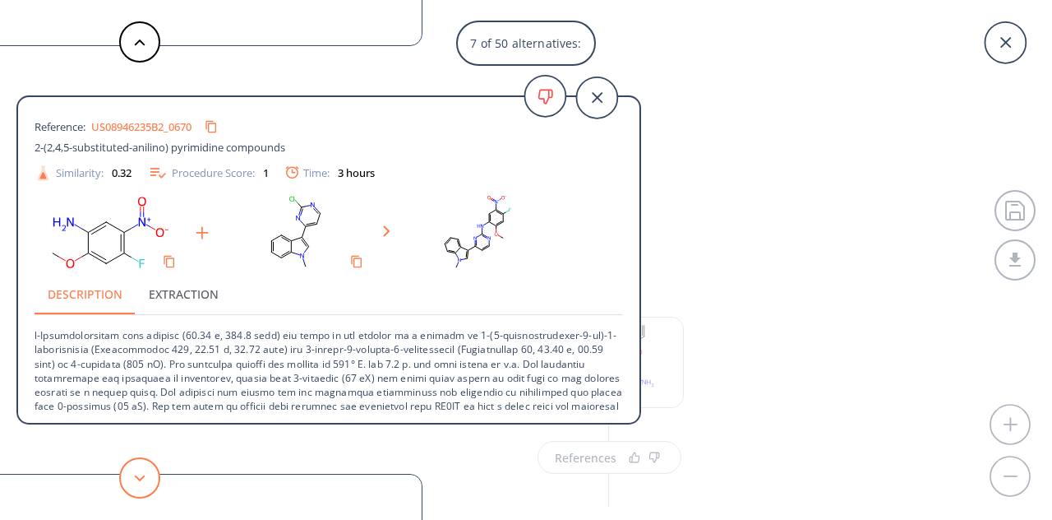
click at [148, 468] on button at bounding box center [139, 477] width 41 height 41
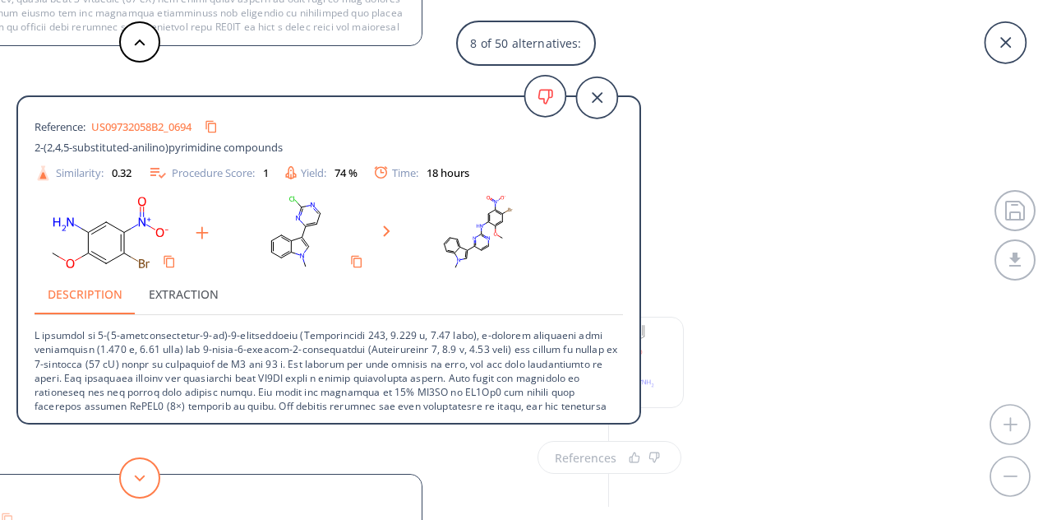
click at [148, 468] on button at bounding box center [139, 477] width 41 height 41
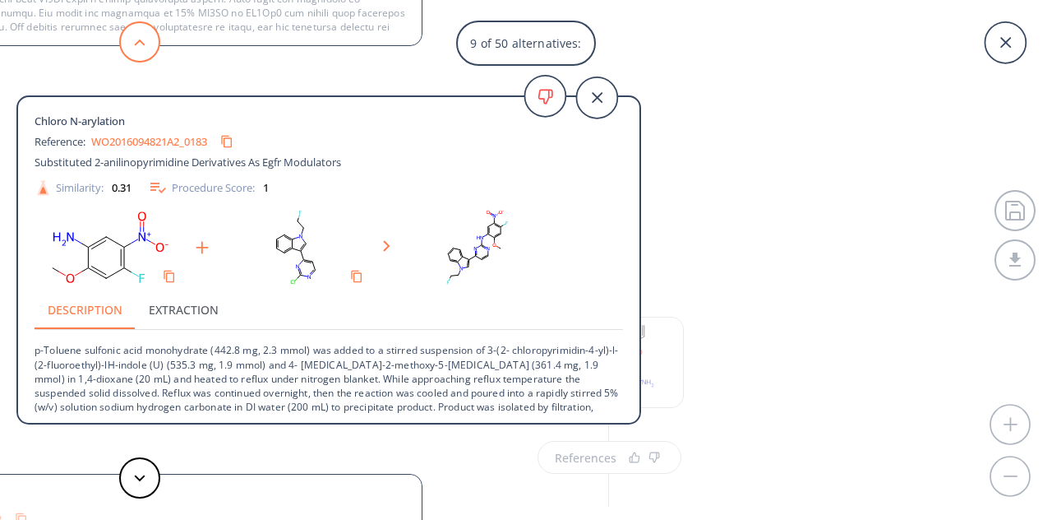
click at [145, 47] on button at bounding box center [139, 41] width 41 height 41
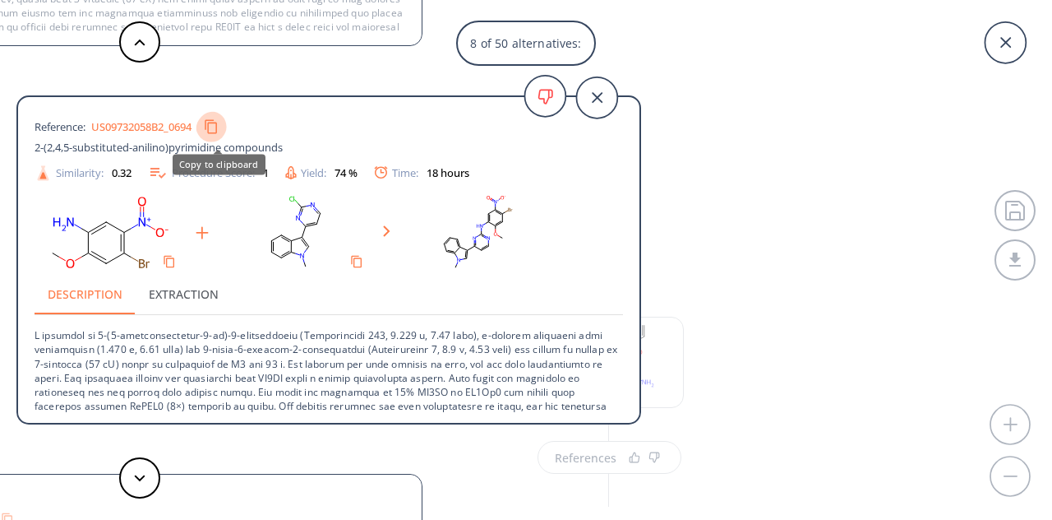
click at [220, 127] on icon "Copy to clipboard" at bounding box center [212, 127] width 16 height 16
click at [32, 334] on div "Reference: US09732058B2_0694 2-(2,4,5-substituted-anilino)pyrimidine compounds …" at bounding box center [329, 262] width 622 height 304
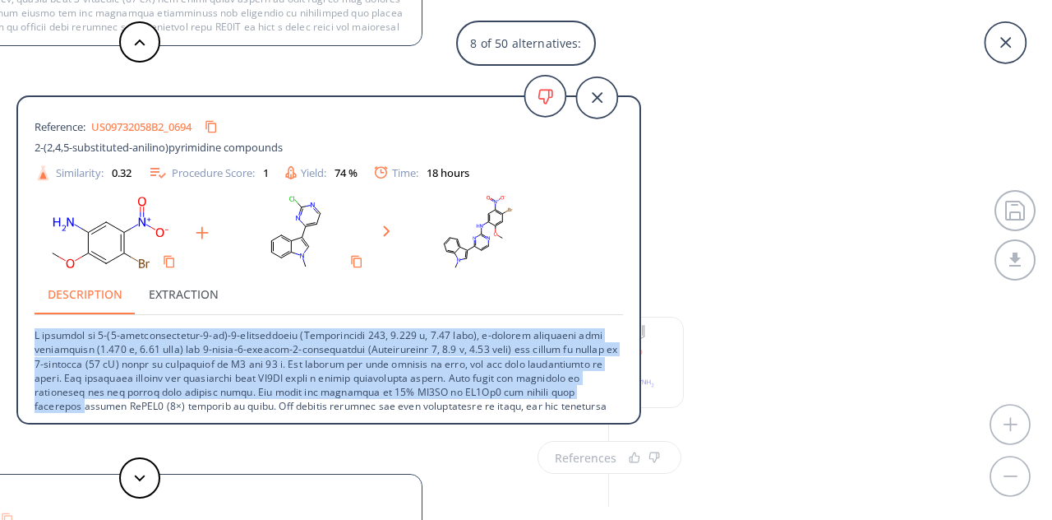
scroll to position [58, 0]
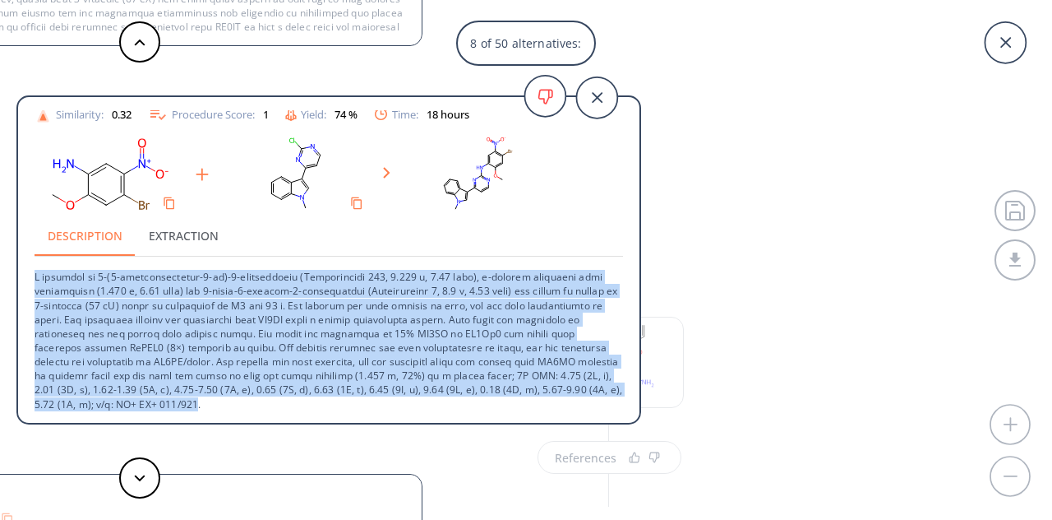
drag, startPoint x: 35, startPoint y: 335, endPoint x: 318, endPoint y: 398, distance: 290.7
click at [318, 398] on p at bounding box center [329, 334] width 589 height 155
copy p "L ipsumdol si 9-(6-ametconsectetur-7-ad)-6-elitseddoeiu (Temporincidi 405, 9.44…"
click at [144, 459] on button at bounding box center [139, 477] width 41 height 41
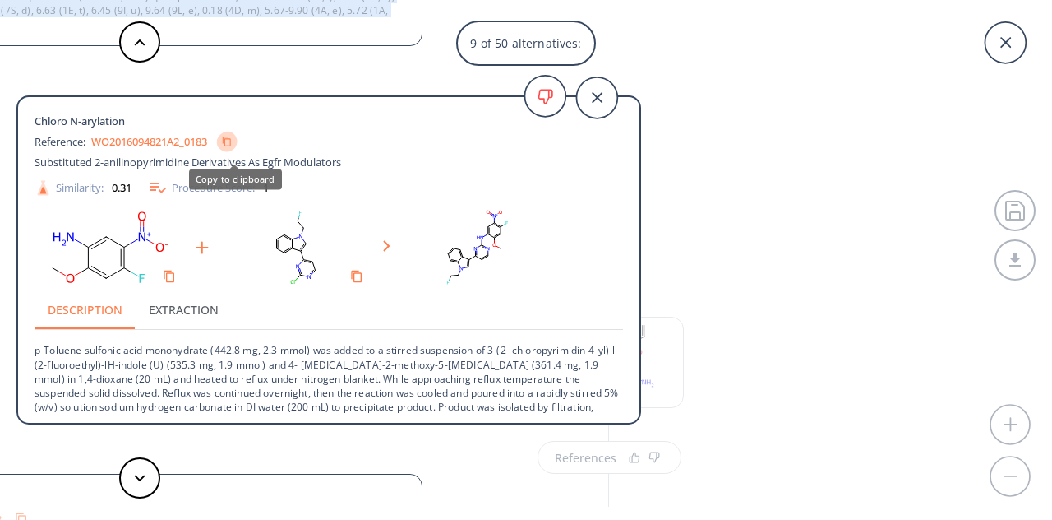
click at [233, 140] on icon "Copy to clipboard" at bounding box center [227, 141] width 11 height 11
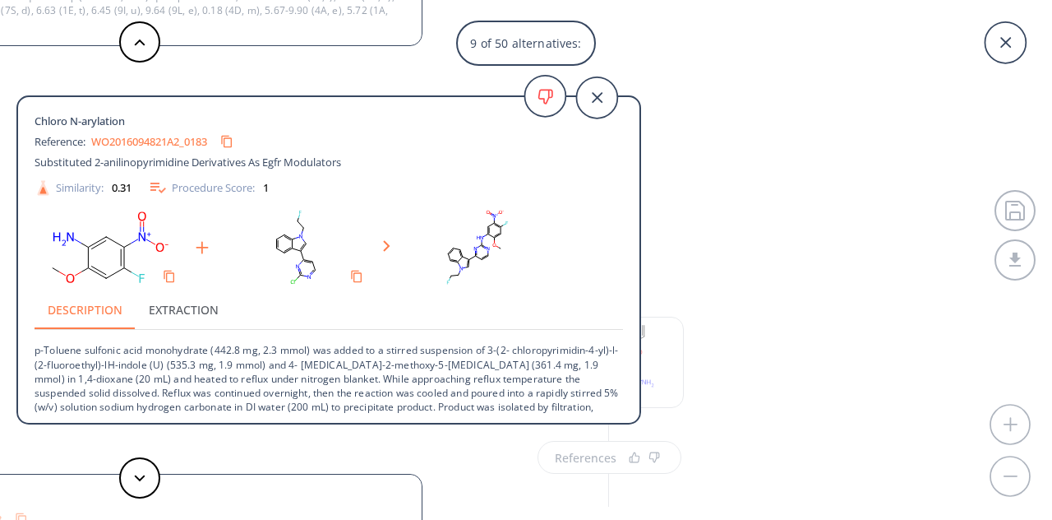
click at [33, 353] on div "Chloro N-arylation Reference: WO2016094821A2_0183 Substituted 2-anilinopyrimidi…" at bounding box center [329, 262] width 622 height 304
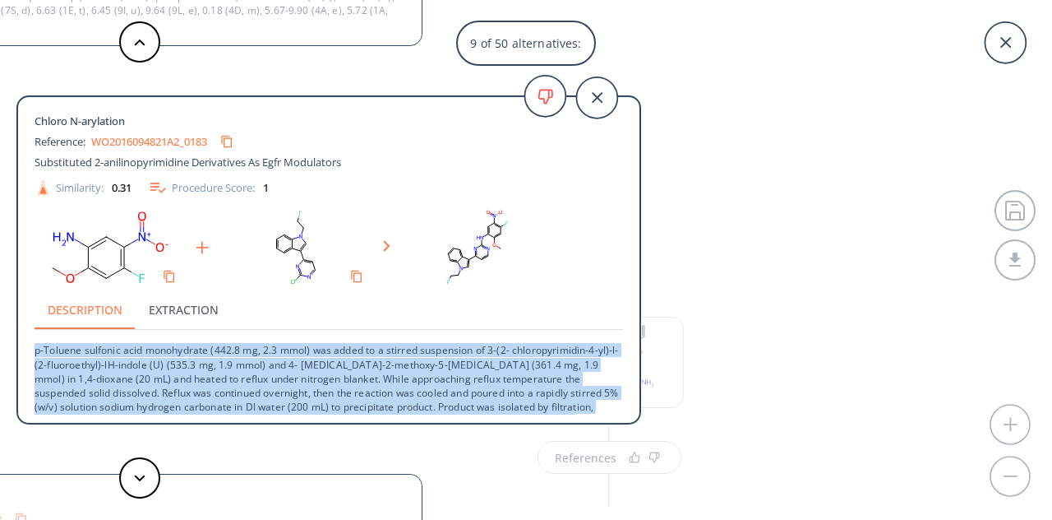
scroll to position [30, 0]
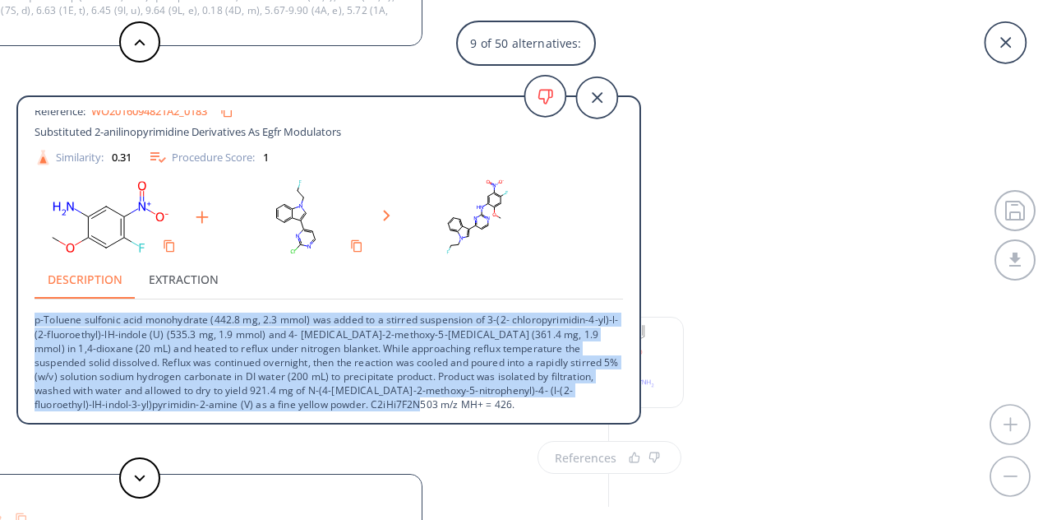
drag, startPoint x: 35, startPoint y: 348, endPoint x: 409, endPoint y: 403, distance: 377.3
click at [409, 403] on p "p-Toluene sulfonic acid monohydrate (442.8 mg, 2.3 mmol) was added to a stirred…" at bounding box center [329, 355] width 589 height 112
copy p "p-Toluene sulfonic acid monohydrate (442.8 mg, 2.3 mmol) was added to a stirred…"
click at [145, 460] on button at bounding box center [139, 477] width 41 height 41
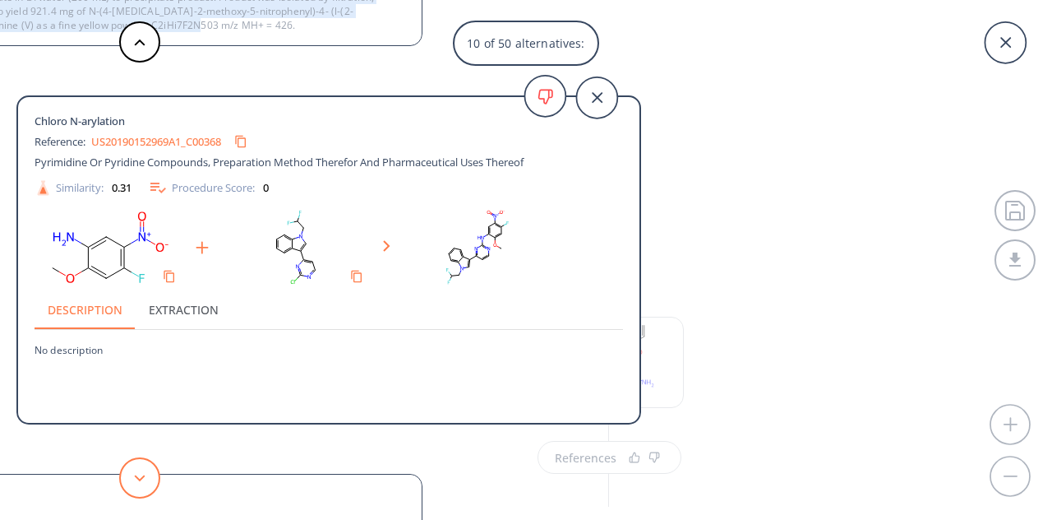
click at [145, 460] on button at bounding box center [139, 477] width 41 height 41
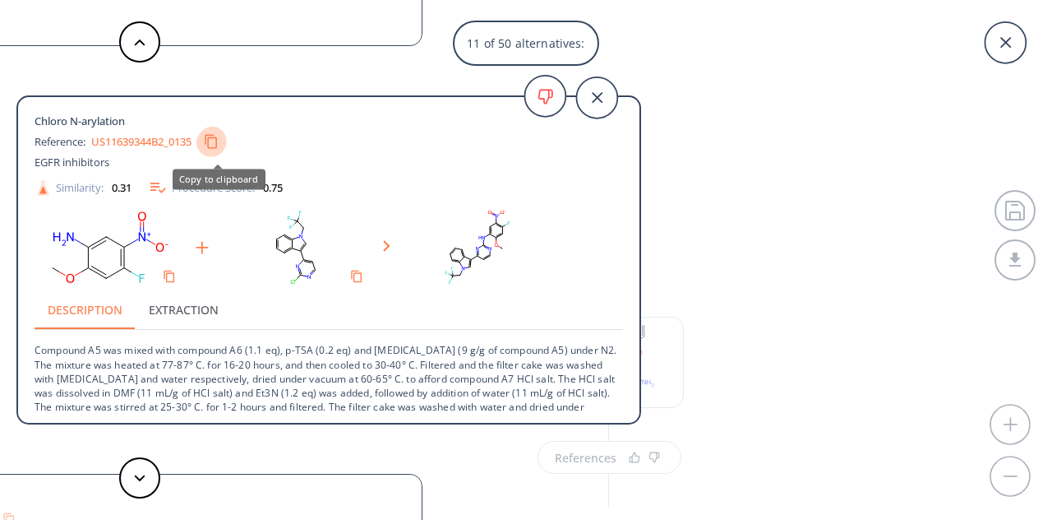
click at [224, 141] on button "Copy to clipboard" at bounding box center [211, 142] width 30 height 30
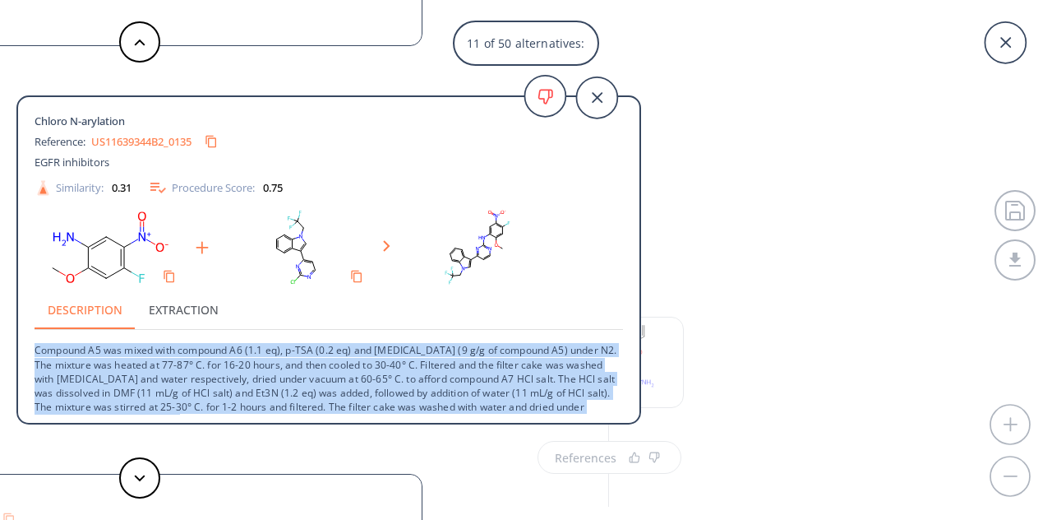
scroll to position [16, 0]
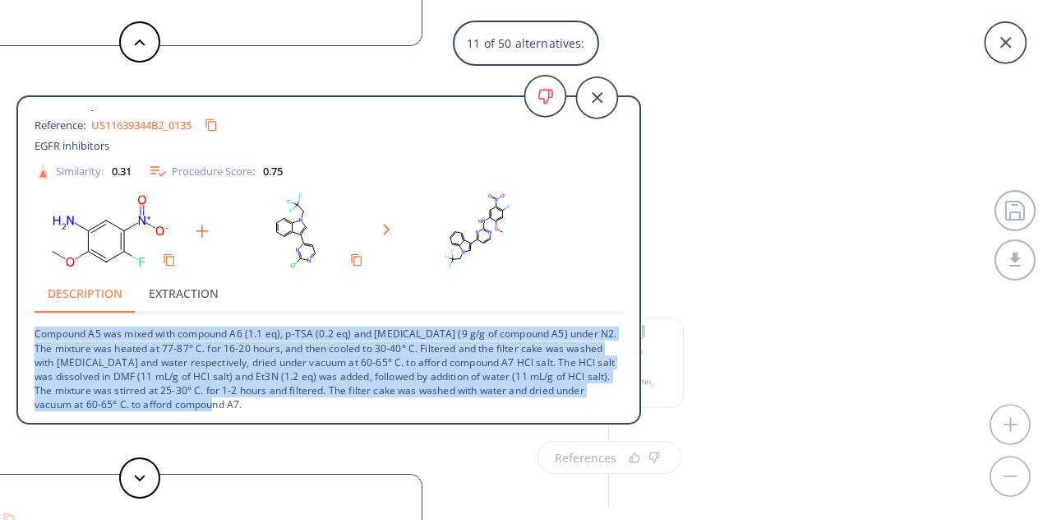
drag, startPoint x: 36, startPoint y: 348, endPoint x: 214, endPoint y: 417, distance: 190.6
click at [214, 417] on div "Chloro N-arylation Reference: US11639344B2_0135 EGFR inhibitors Similarity: 0.3…" at bounding box center [329, 262] width 622 height 331
copy p "Compound A5 was mixed with compound A6 (1.1 eq), p-TSA (0.2 eq) and [MEDICAL_DA…"
click at [141, 463] on button at bounding box center [139, 477] width 41 height 41
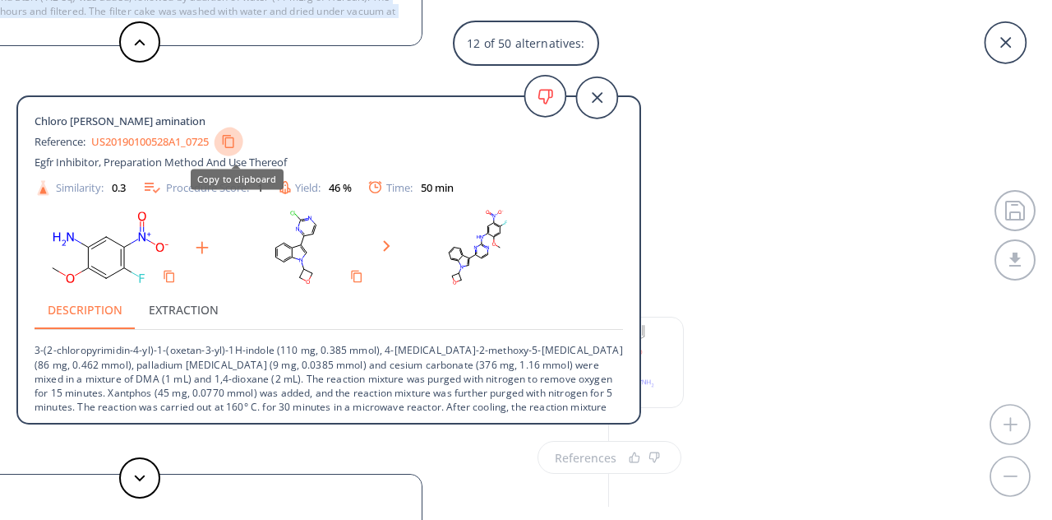
click at [236, 141] on icon "Copy to clipboard" at bounding box center [228, 141] width 15 height 15
click at [234, 141] on icon "Copy to clipboard" at bounding box center [228, 141] width 11 height 11
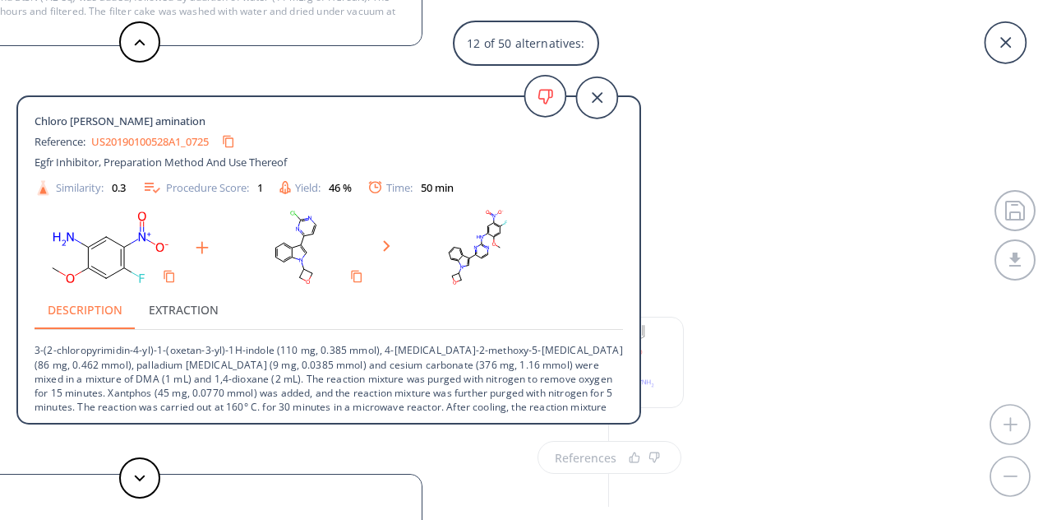
click at [34, 348] on div "Chloro [PERSON_NAME] amination Reference: US20190100528A1_0725 Egfr Inhibitor, …" at bounding box center [329, 262] width 622 height 304
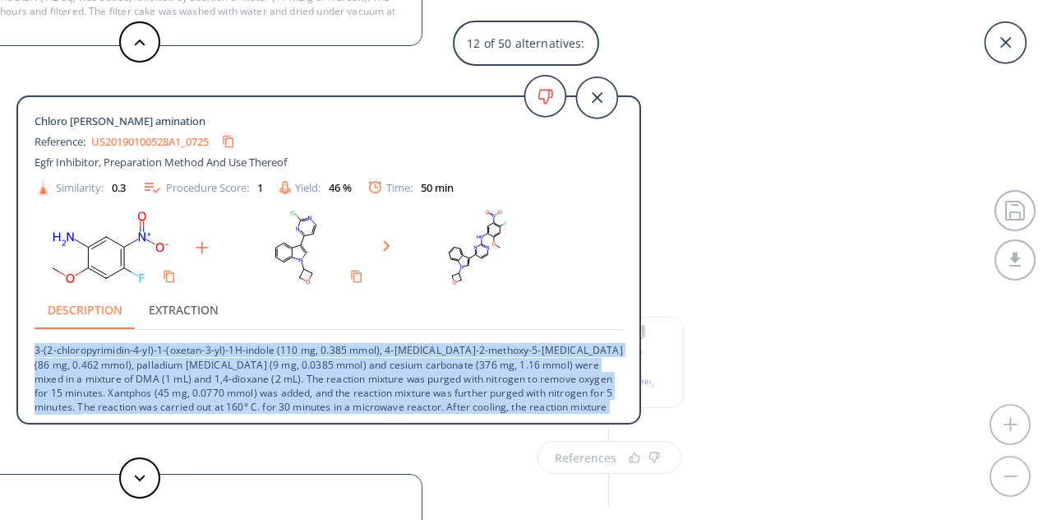
scroll to position [44, 0]
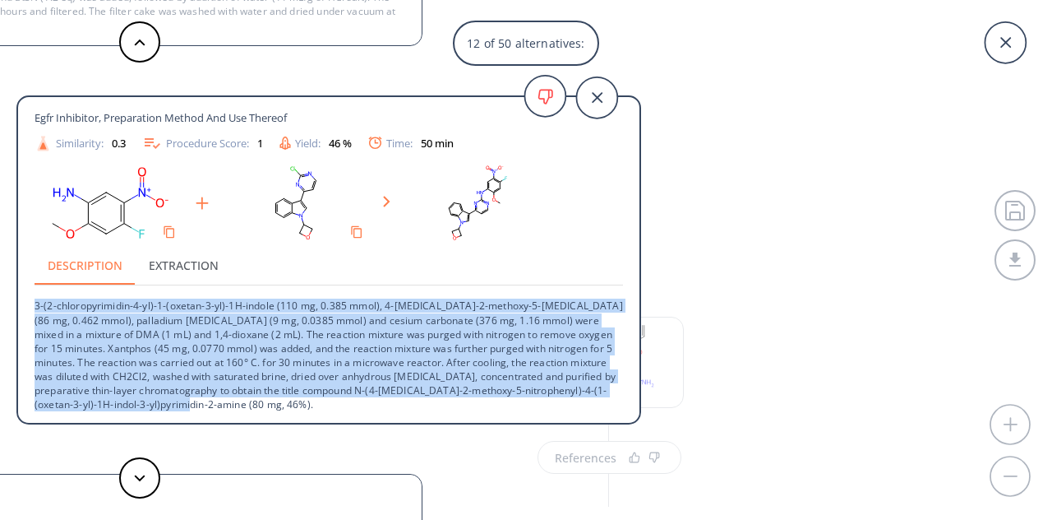
drag, startPoint x: 35, startPoint y: 349, endPoint x: 200, endPoint y: 417, distance: 178.8
click at [200, 417] on div "Chloro [PERSON_NAME] amination Reference: US20190100528A1_0725 Egfr Inhibitor, …" at bounding box center [329, 262] width 622 height 331
copy p "3-(2-chloropyrimidin-4-yl)-1-(oxetan-3-yl)-1H-indole (110 mg, 0.385 mmol), 4-[M…"
click at [141, 465] on button at bounding box center [139, 477] width 41 height 41
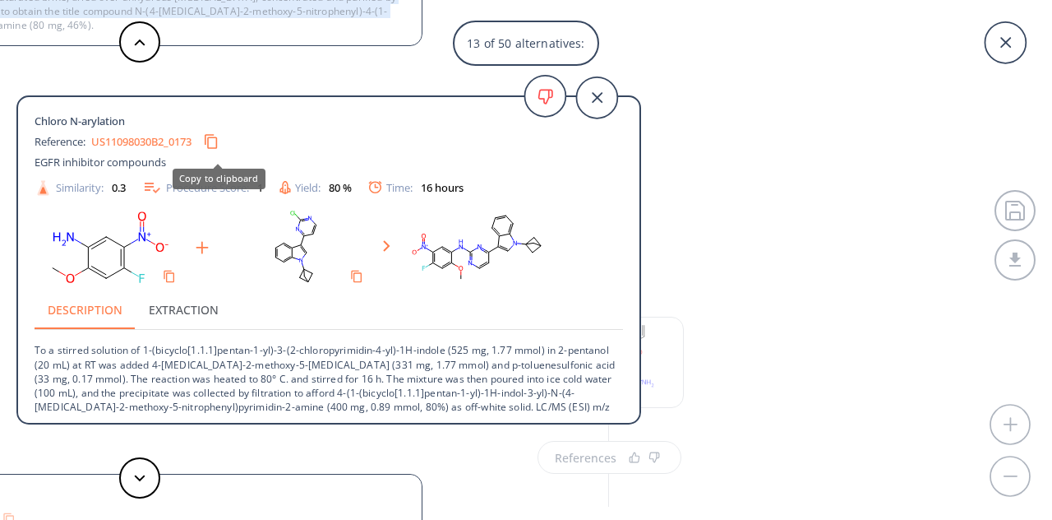
click at [217, 147] on icon "Copy to clipboard" at bounding box center [211, 141] width 12 height 15
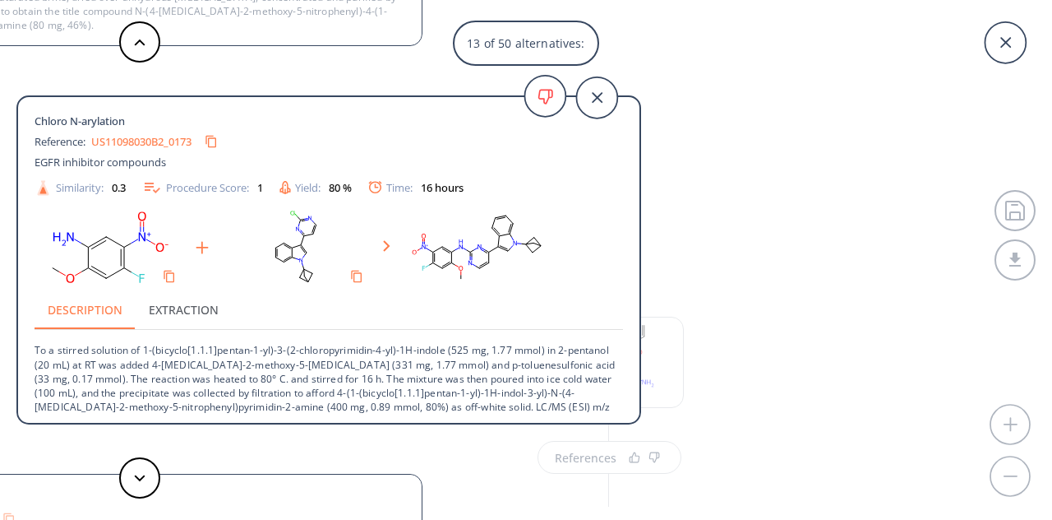
click at [35, 346] on p "To a stirred solution of 1-(bicyclo[1.1.1]pentan-1-yl)-3-(2-chloropyrimidin-4-y…" at bounding box center [329, 379] width 589 height 98
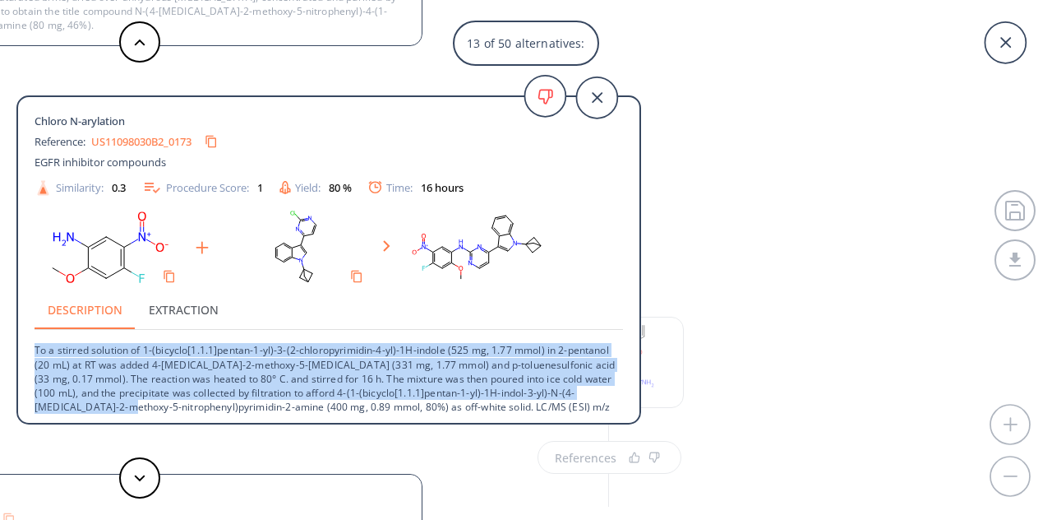
scroll to position [2, 0]
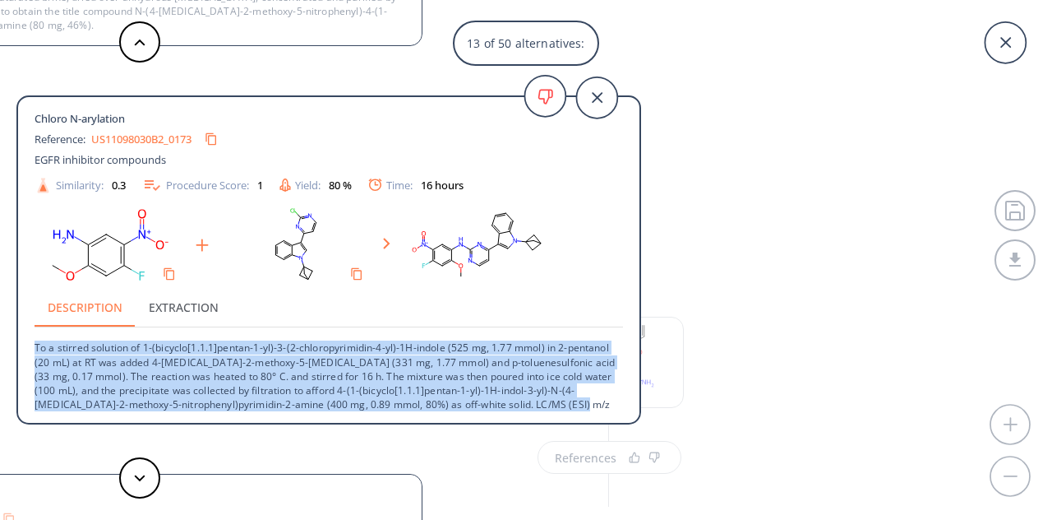
drag, startPoint x: 35, startPoint y: 346, endPoint x: 543, endPoint y: 403, distance: 511.3
click at [543, 403] on p "To a stirred solution of 1-(bicyclo[1.1.1]pentan-1-yl)-3-(2-chloropyrimidin-4-y…" at bounding box center [329, 376] width 589 height 98
copy p "To a stirred solution of 1-(bicyclo[1.1.1]pentan-1-yl)-3-(2-chloropyrimidin-4-y…"
click at [138, 463] on button at bounding box center [139, 477] width 41 height 41
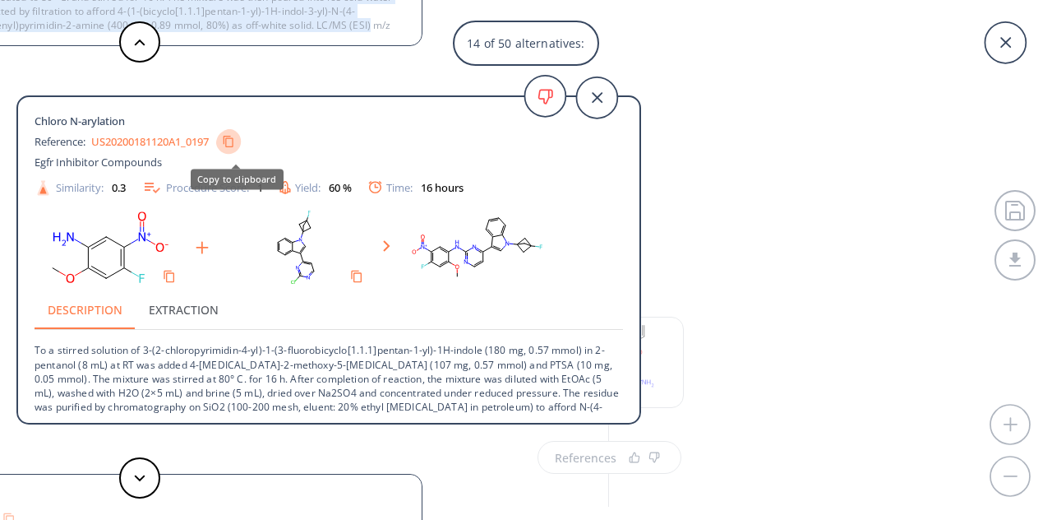
click at [236, 150] on button "Copy to clipboard" at bounding box center [228, 141] width 25 height 25
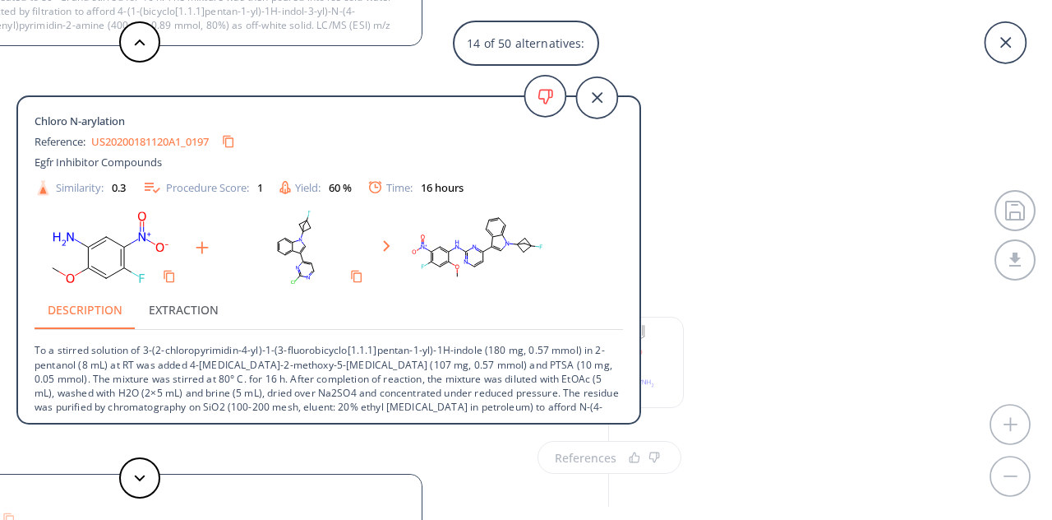
click at [35, 349] on p "To a stirred solution of 3-(2-chloropyrimidin-4-yl)-1-(3-fluorobicyclo[1.1.1]pe…" at bounding box center [329, 386] width 589 height 112
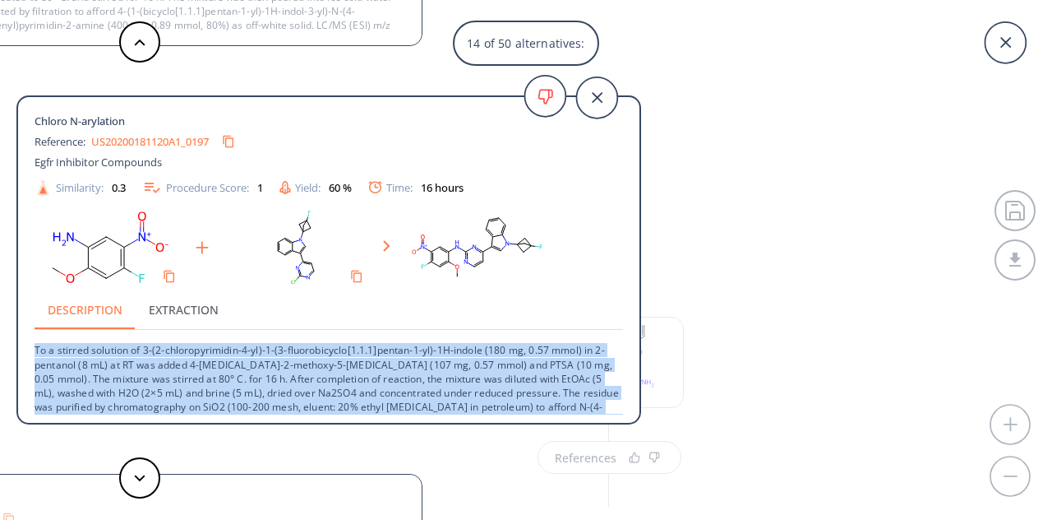
scroll to position [30, 0]
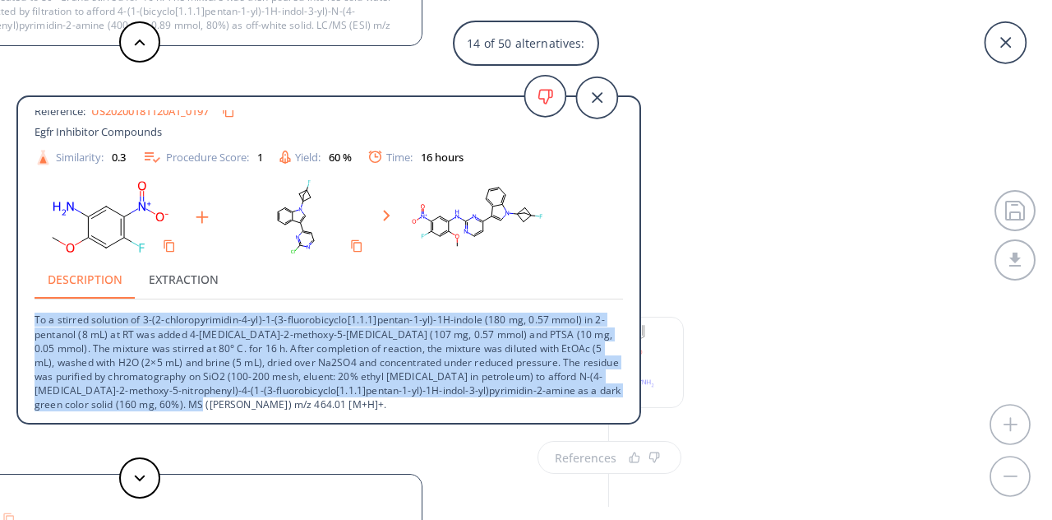
drag, startPoint x: 35, startPoint y: 349, endPoint x: 258, endPoint y: 413, distance: 231.6
click at [258, 413] on div "Chloro N-arylation Reference: US20200181120A1_0197 Egfr Inhibitor Compounds Sim…" at bounding box center [329, 262] width 622 height 304
copy p "To a stirred solution of 3-(2-chloropyrimidin-4-yl)-1-(3-fluorobicyclo[1.1.1]pe…"
click at [143, 464] on button at bounding box center [139, 477] width 41 height 41
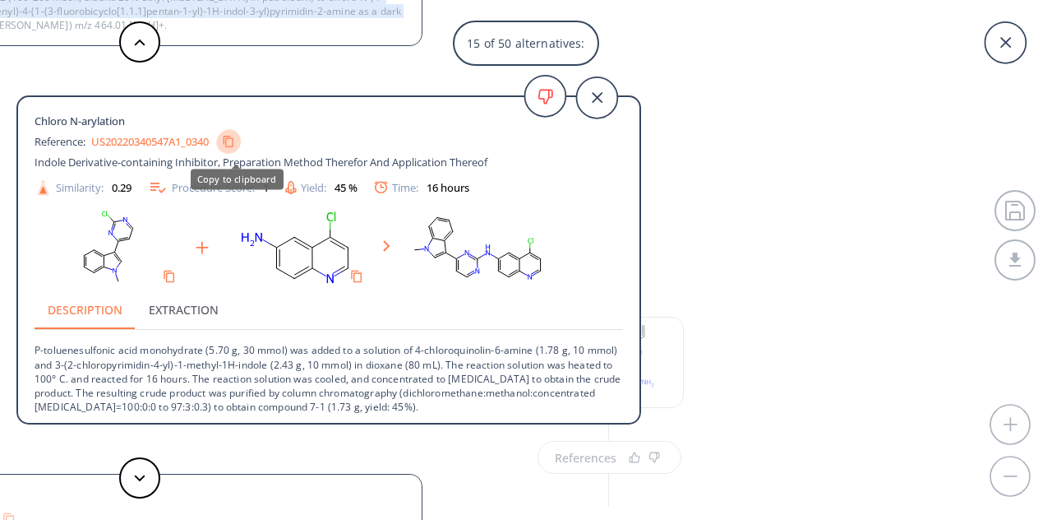
click at [234, 146] on icon "Copy to clipboard" at bounding box center [228, 142] width 12 height 12
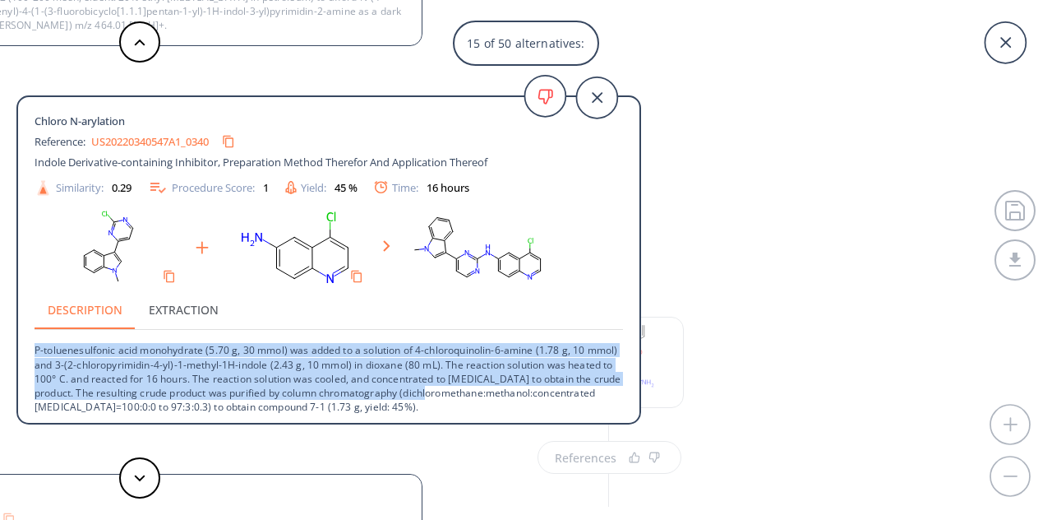
scroll to position [2, 0]
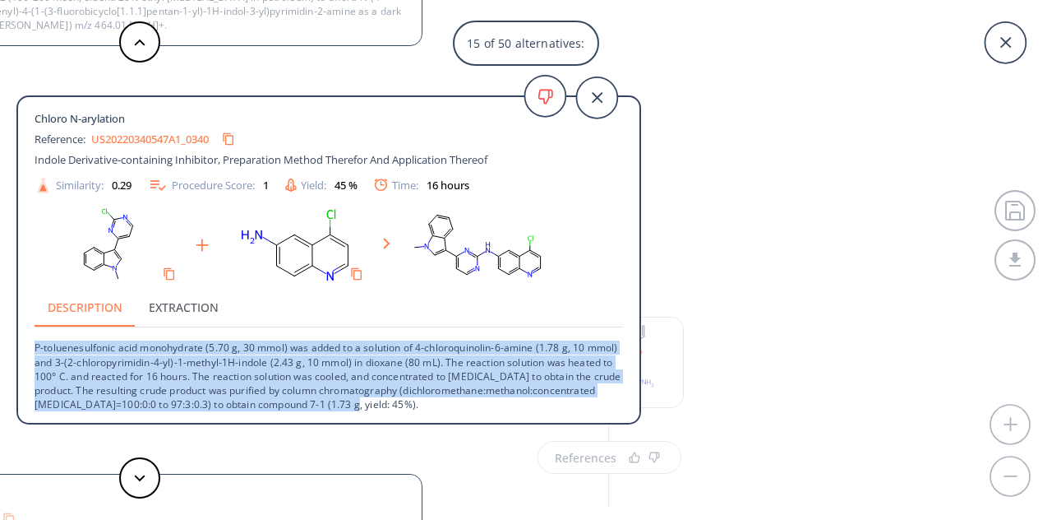
drag, startPoint x: 35, startPoint y: 347, endPoint x: 586, endPoint y: 407, distance: 554.2
click at [586, 407] on p "P-toluenesulfonic acid monohydrate (5.70 g, 30 mmol) was added to a solution of…" at bounding box center [329, 369] width 589 height 84
click at [136, 469] on button at bounding box center [139, 477] width 41 height 41
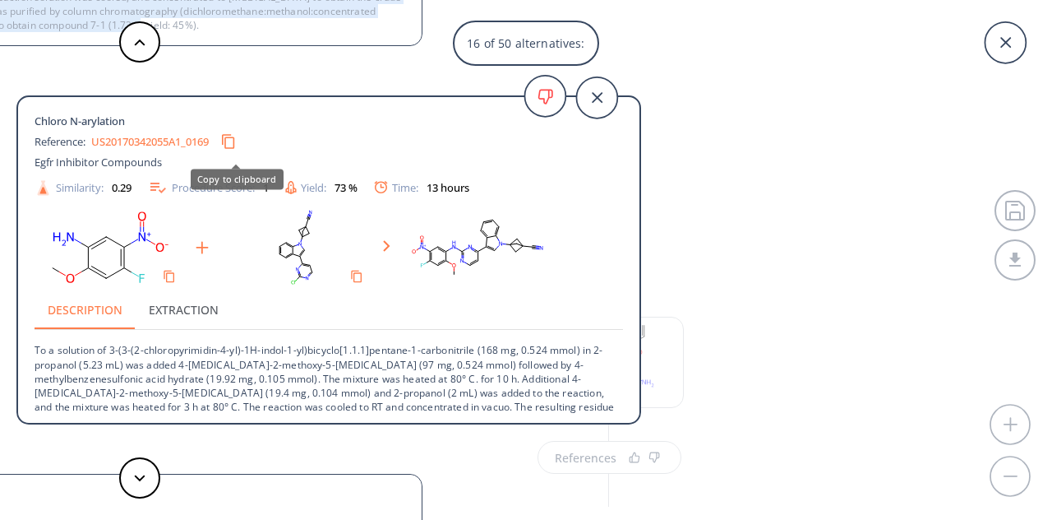
click at [235, 146] on icon "Copy to clipboard" at bounding box center [228, 142] width 16 height 16
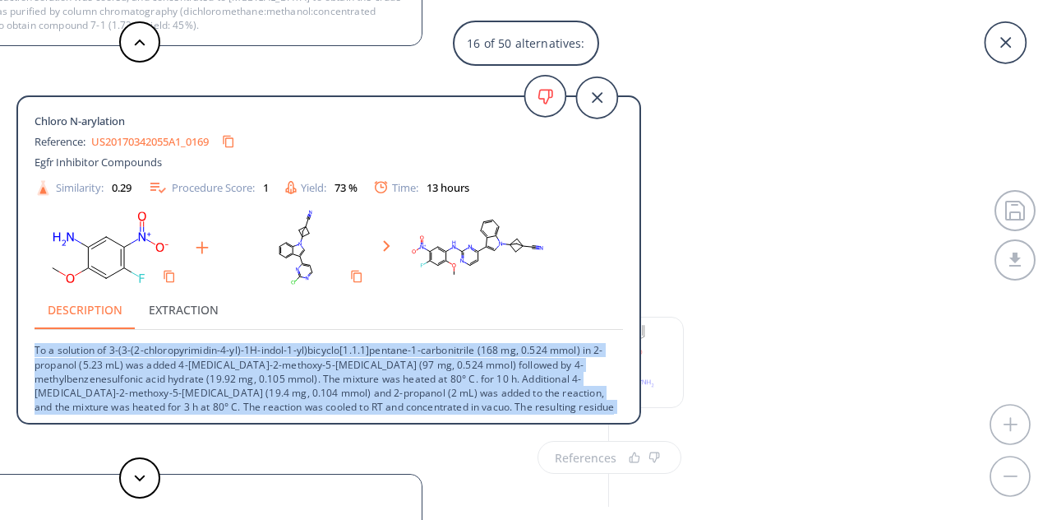
scroll to position [59, 0]
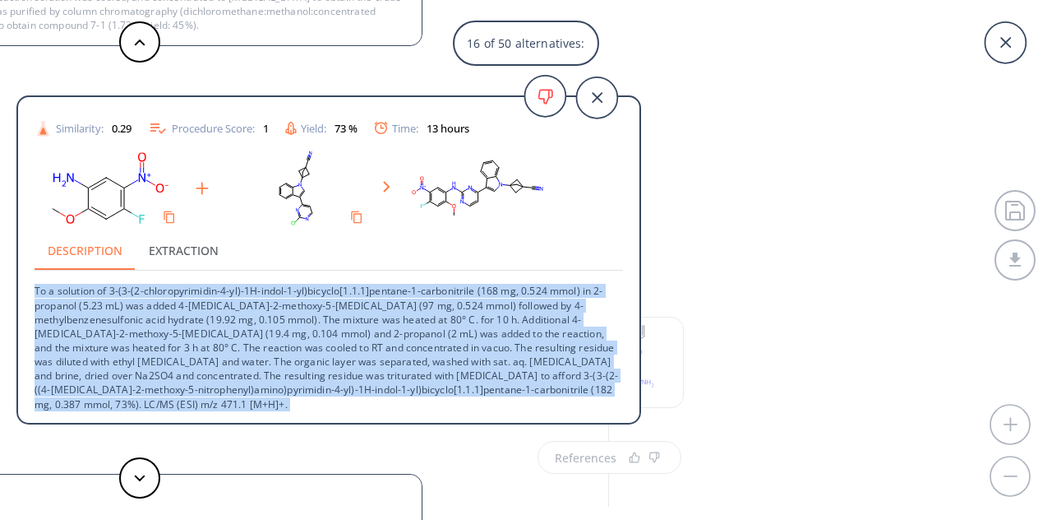
drag, startPoint x: 36, startPoint y: 349, endPoint x: 169, endPoint y: 452, distance: 167.6
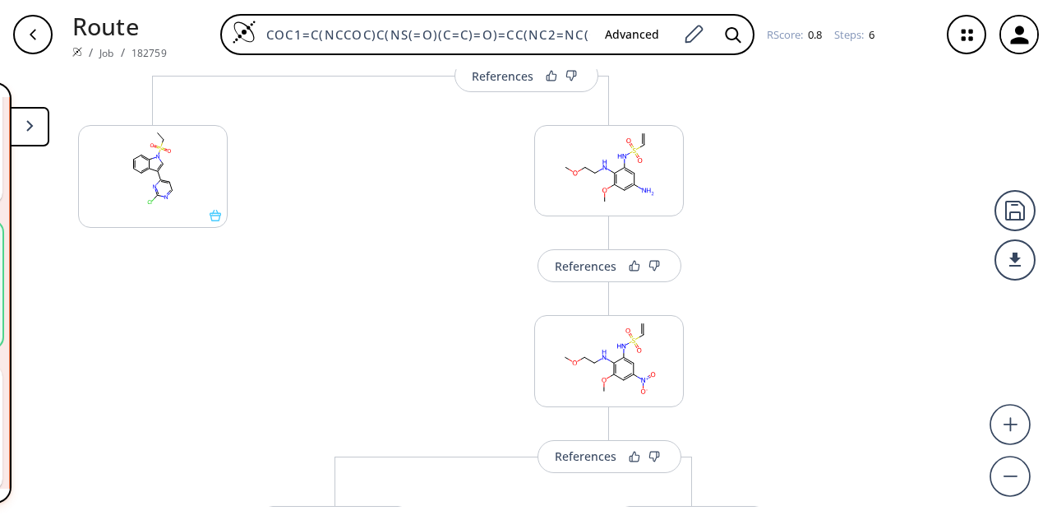
scroll to position [198, 0]
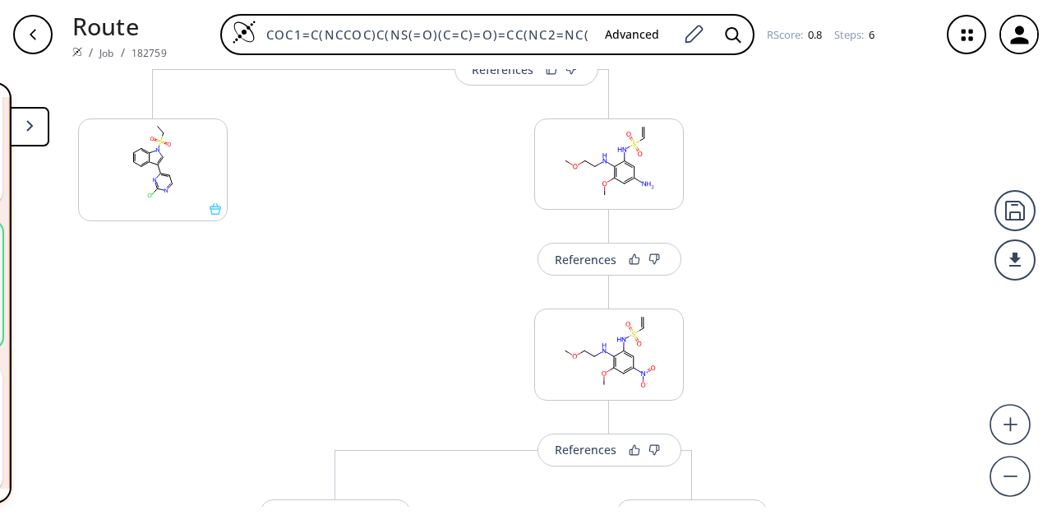
click at [35, 132] on button at bounding box center [29, 126] width 39 height 39
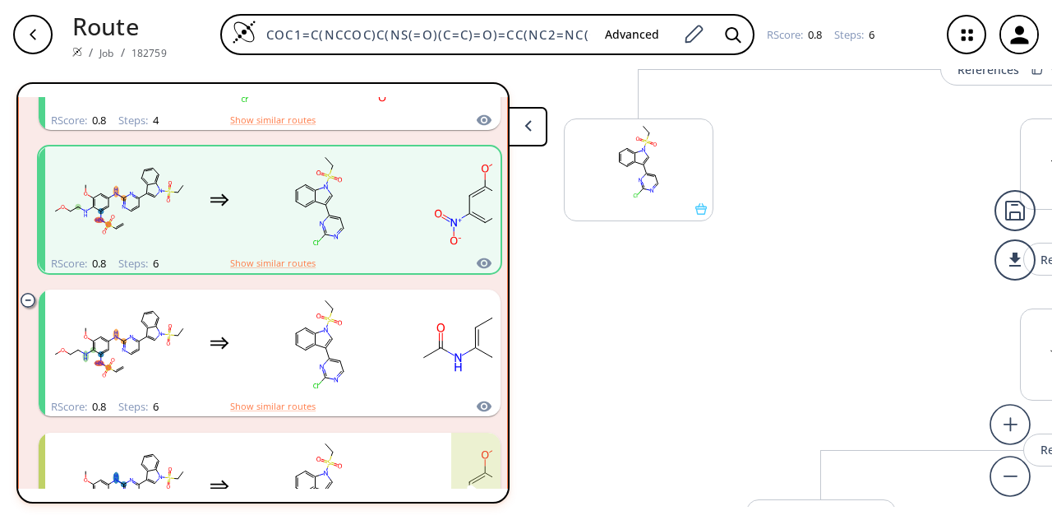
scroll to position [299, 0]
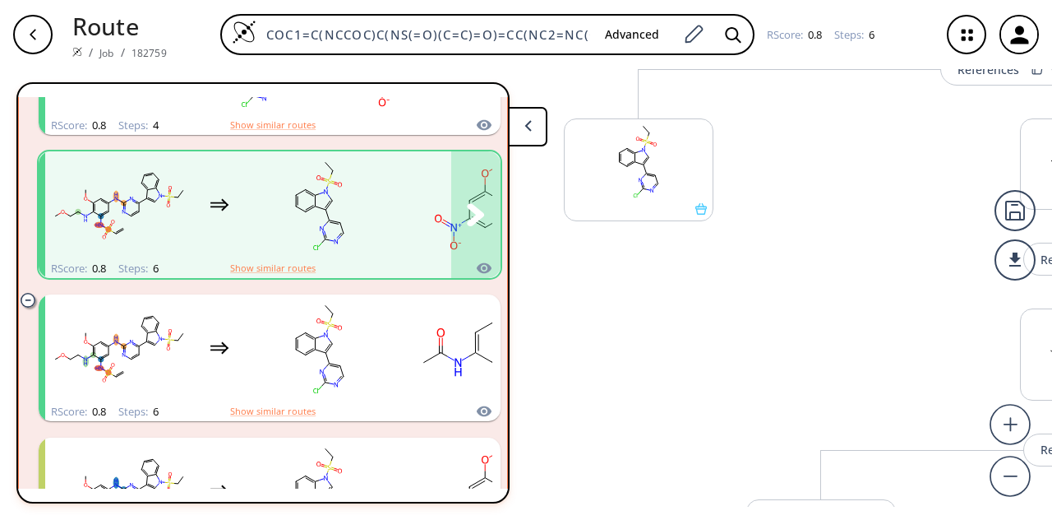
click at [187, 242] on rect "clusters" at bounding box center [119, 205] width 148 height 103
click at [267, 226] on rect "clusters" at bounding box center [320, 205] width 148 height 103
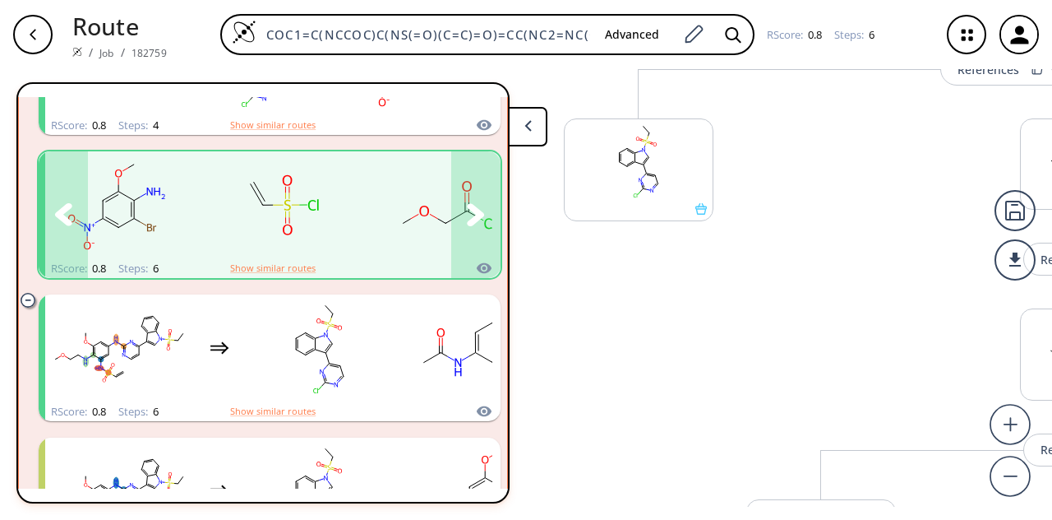
click at [309, 231] on rect "clusters" at bounding box center [282, 205] width 148 height 103
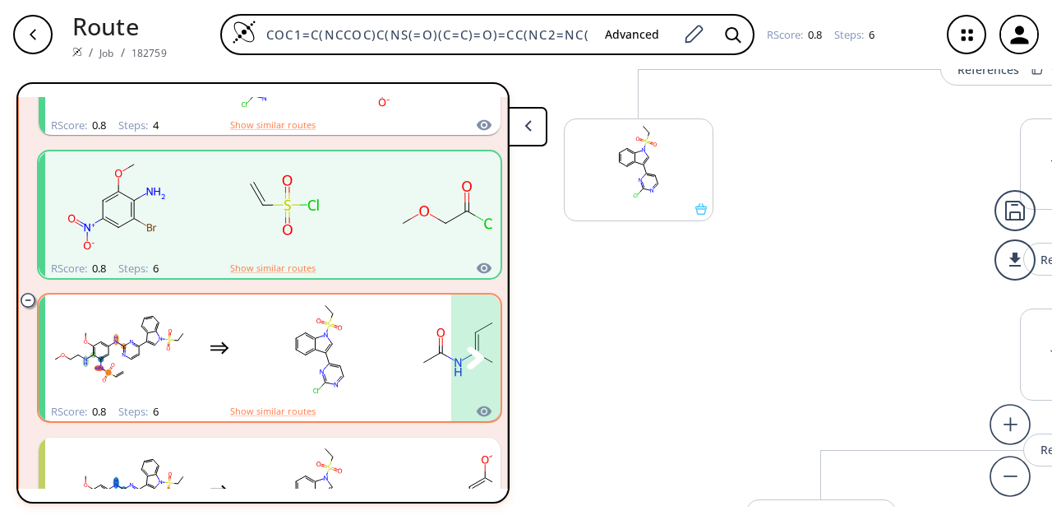
click at [256, 334] on rect "clusters" at bounding box center [320, 348] width 148 height 103
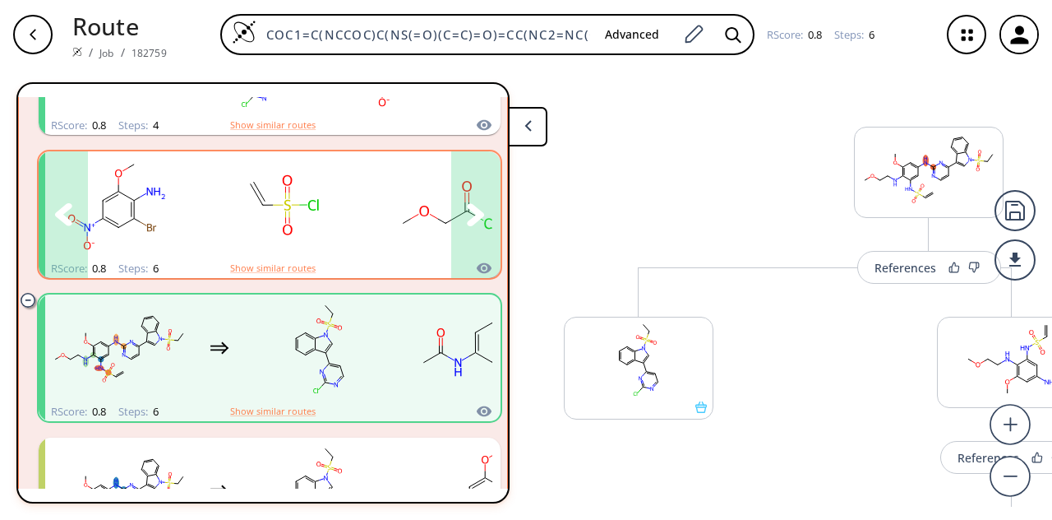
click at [266, 223] on rect "clusters" at bounding box center [282, 205] width 148 height 103
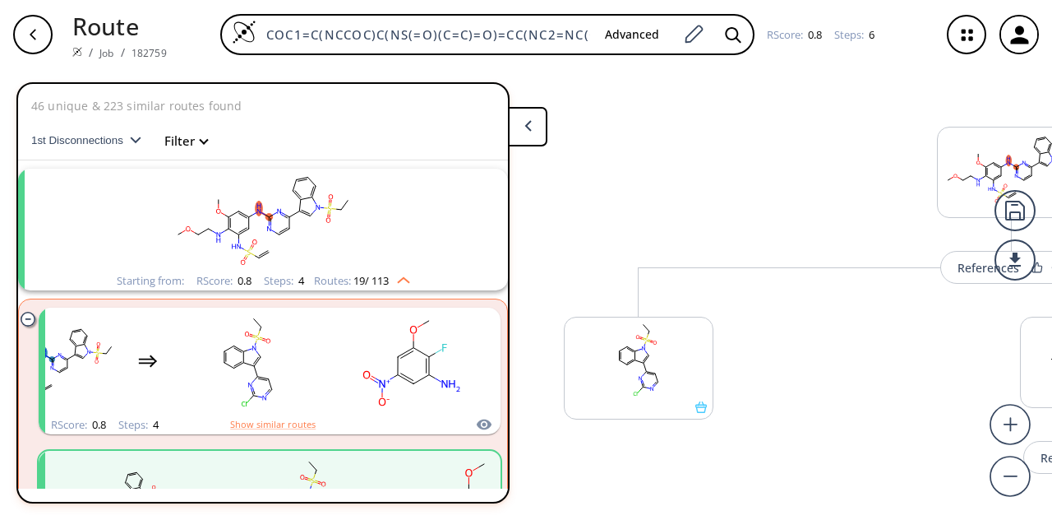
click at [357, 217] on rect "clusters" at bounding box center [263, 220] width 428 height 103
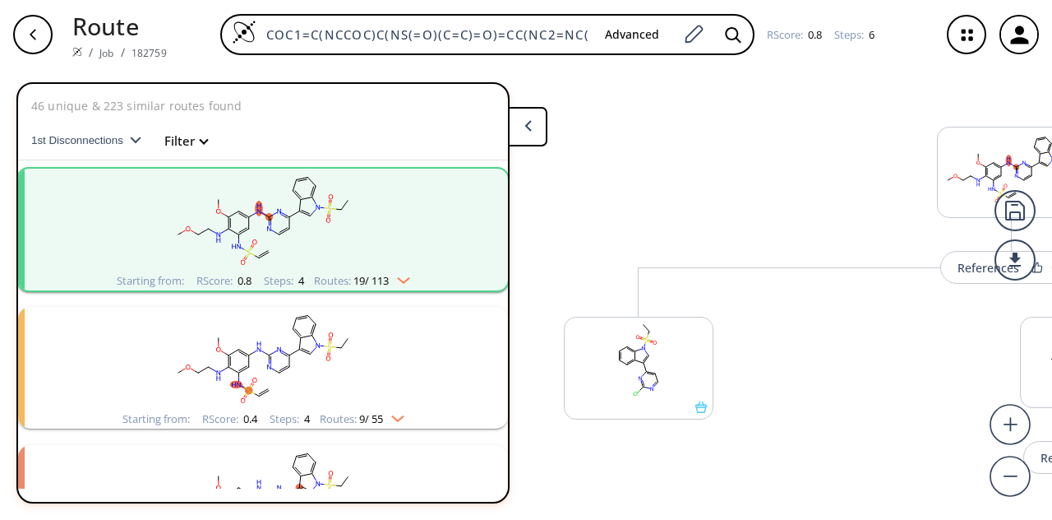
click at [402, 269] on rect "clusters" at bounding box center [263, 220] width 428 height 103
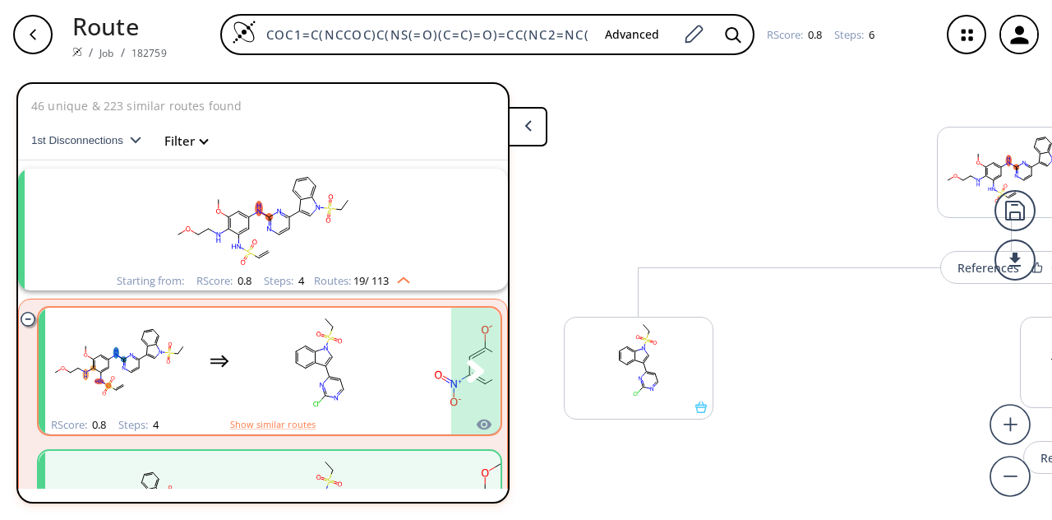
click at [368, 363] on rect "clusters" at bounding box center [320, 361] width 148 height 103
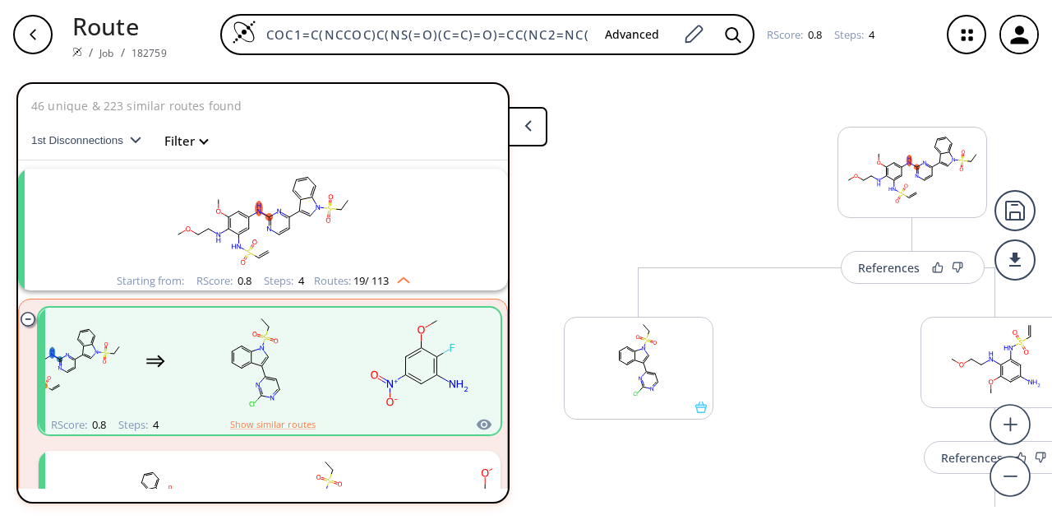
click at [542, 138] on button at bounding box center [527, 126] width 39 height 39
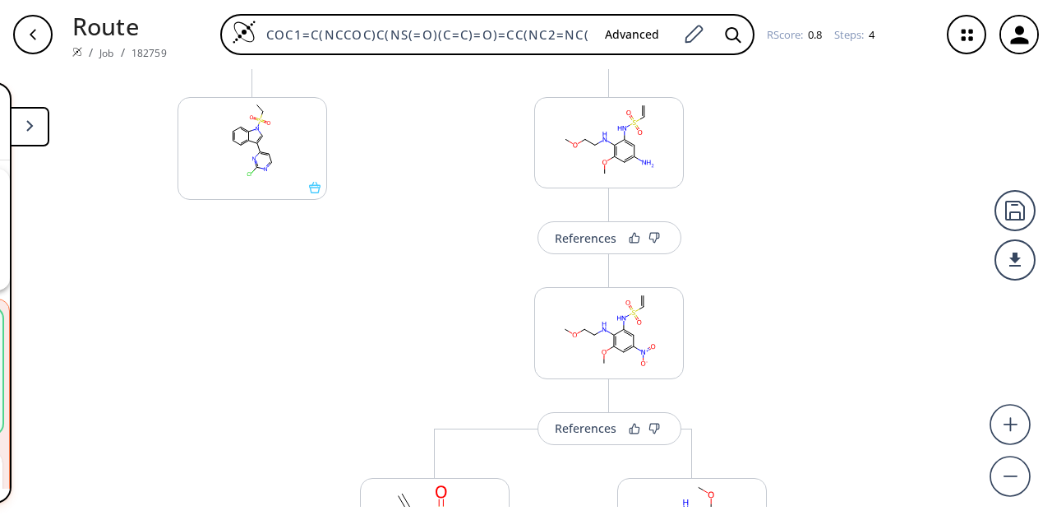
scroll to position [224, 0]
click at [610, 231] on button "References" at bounding box center [610, 233] width 144 height 33
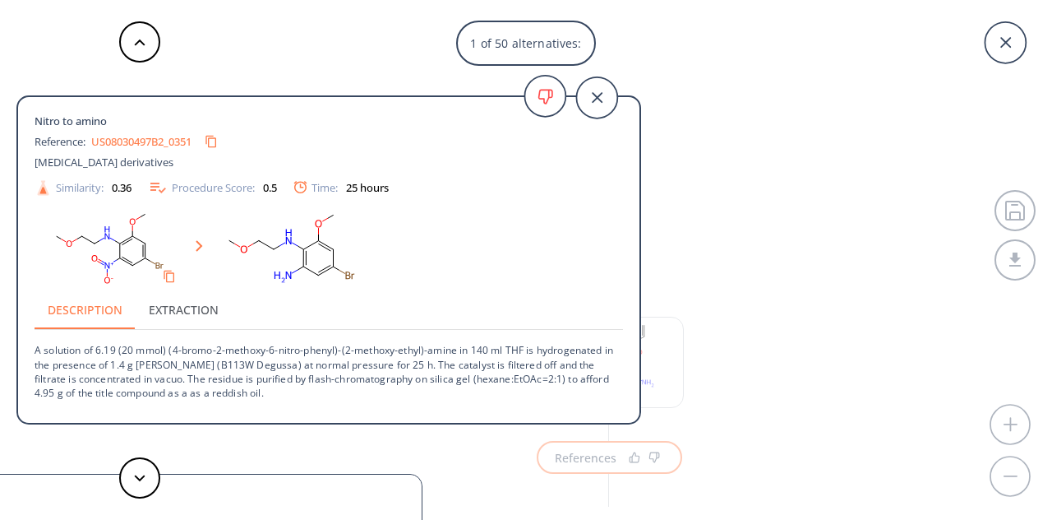
scroll to position [224, 0]
click at [144, 467] on button at bounding box center [139, 477] width 41 height 41
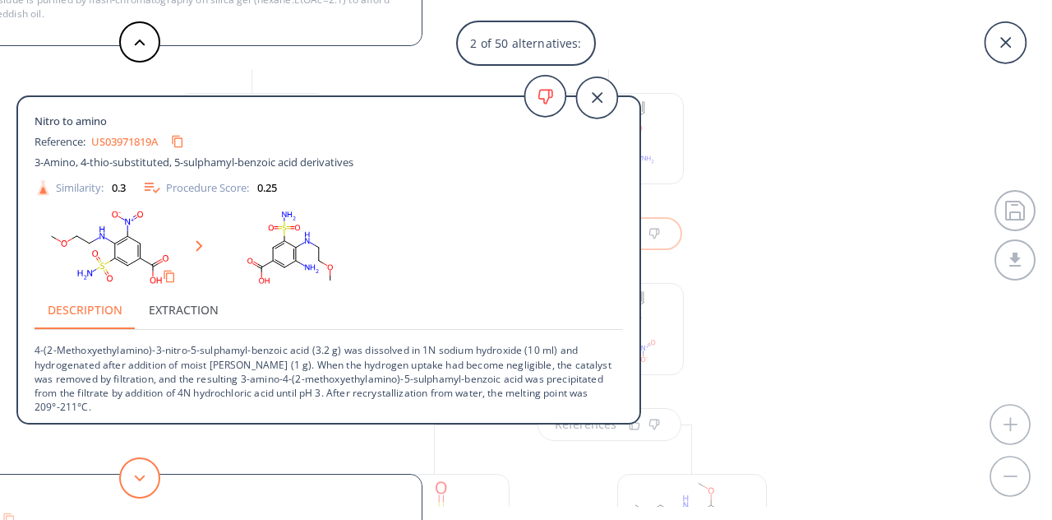
click at [144, 467] on button at bounding box center [139, 477] width 41 height 41
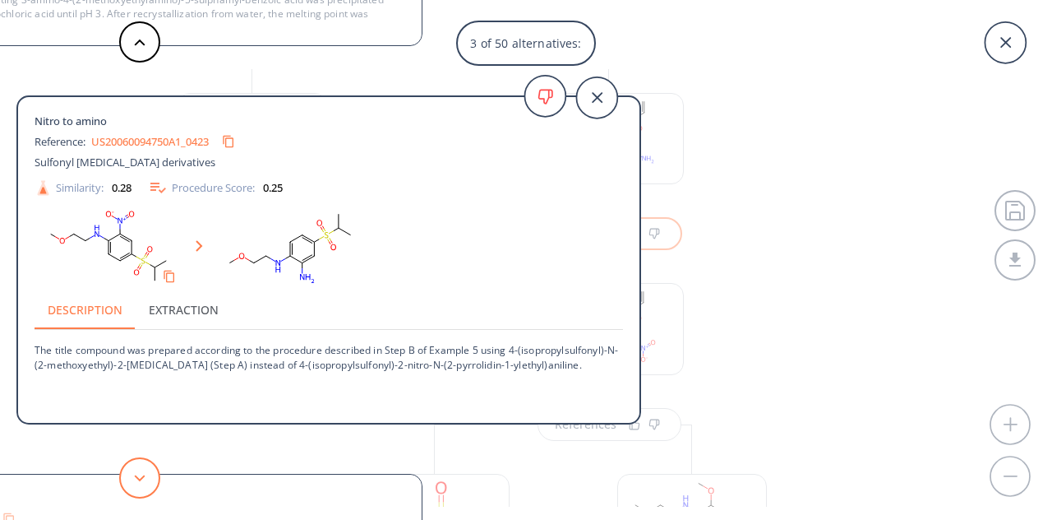
click at [144, 467] on button at bounding box center [139, 477] width 41 height 41
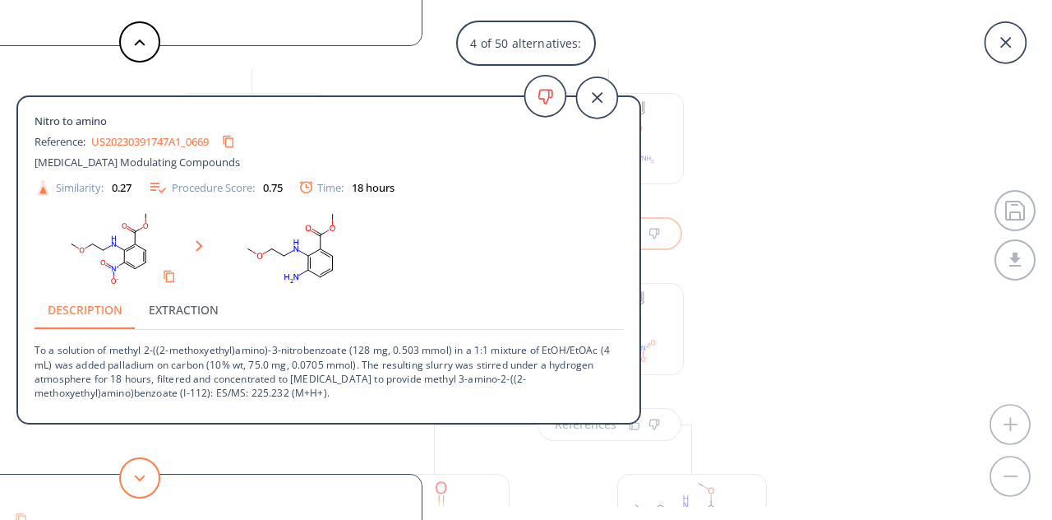
click at [144, 467] on button at bounding box center [139, 477] width 41 height 41
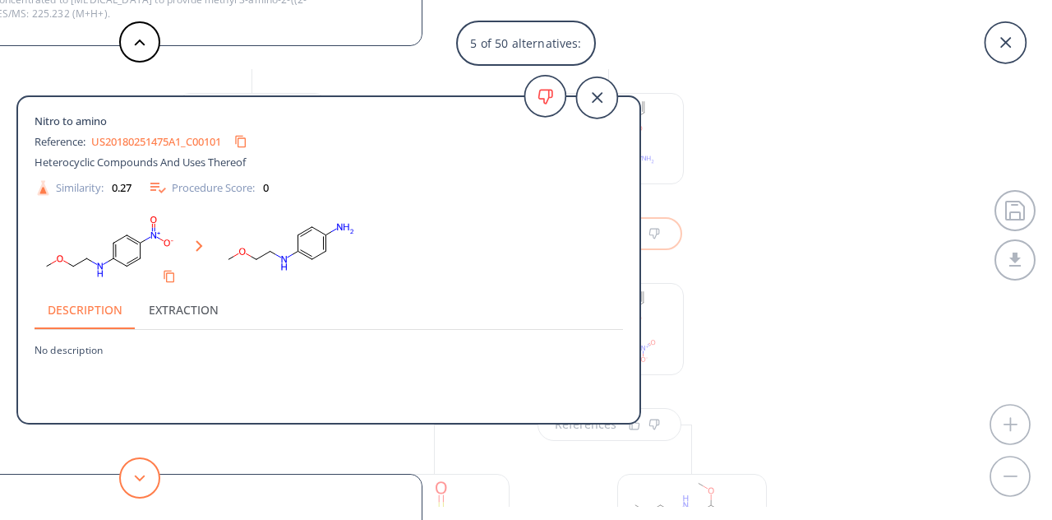
click at [144, 467] on button at bounding box center [139, 477] width 41 height 41
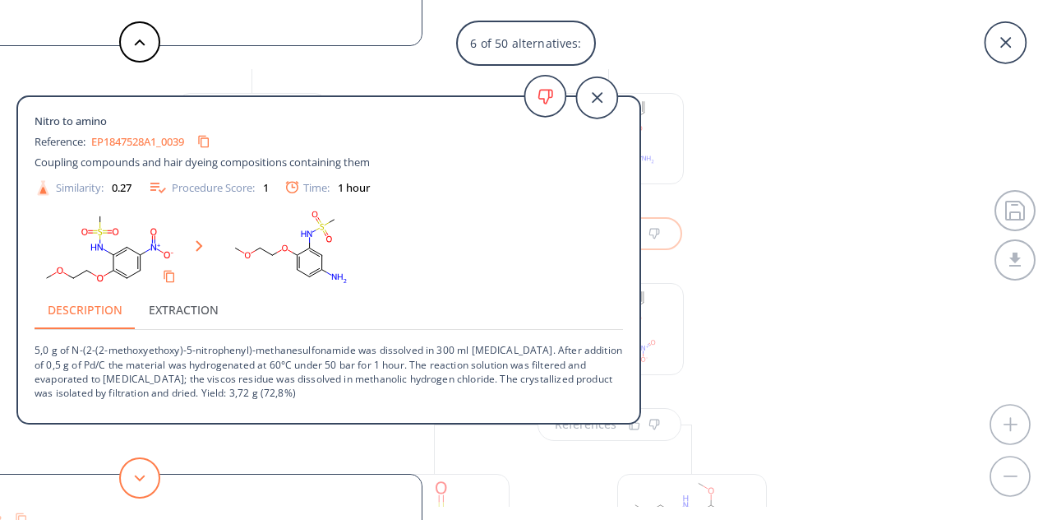
click at [144, 467] on button at bounding box center [139, 477] width 41 height 41
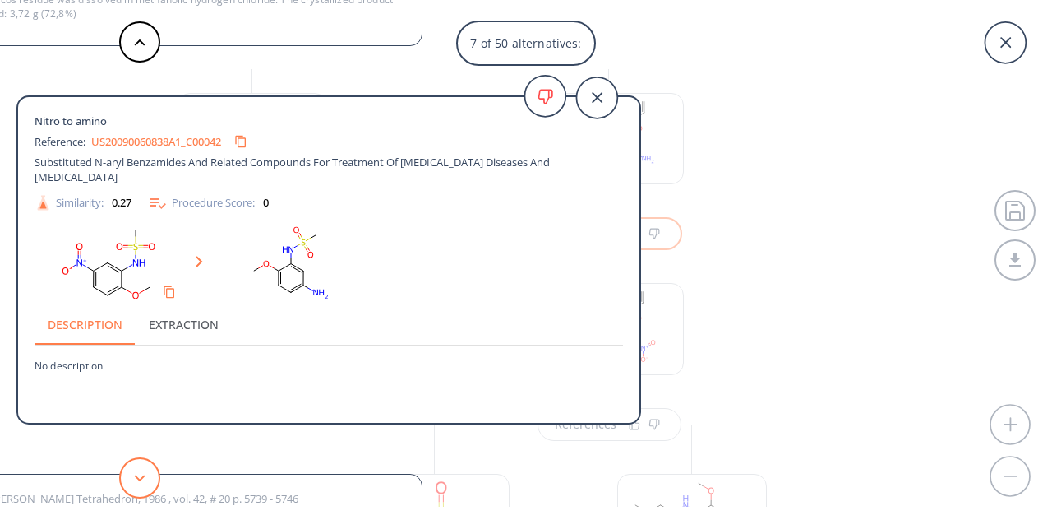
click at [144, 467] on button at bounding box center [139, 477] width 41 height 41
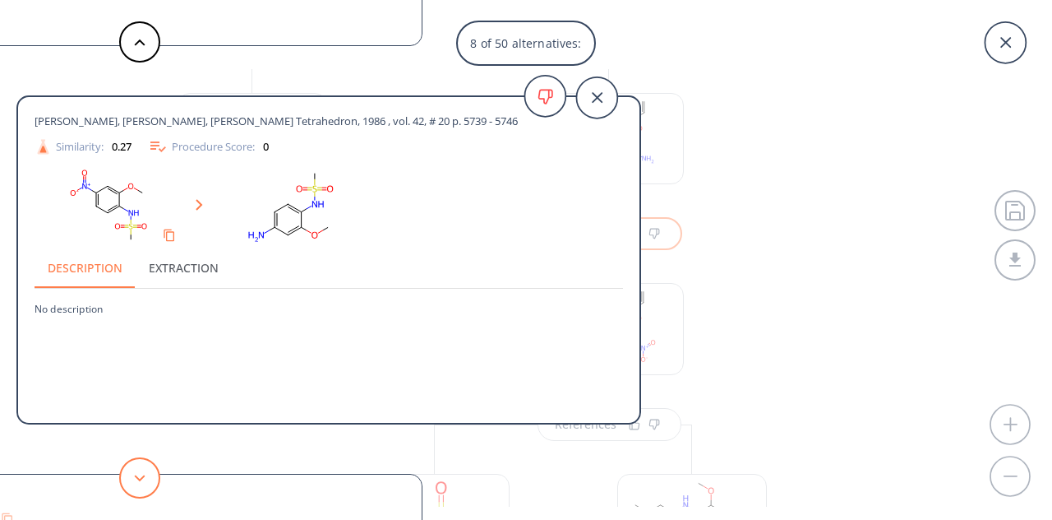
click at [144, 467] on button at bounding box center [139, 477] width 41 height 41
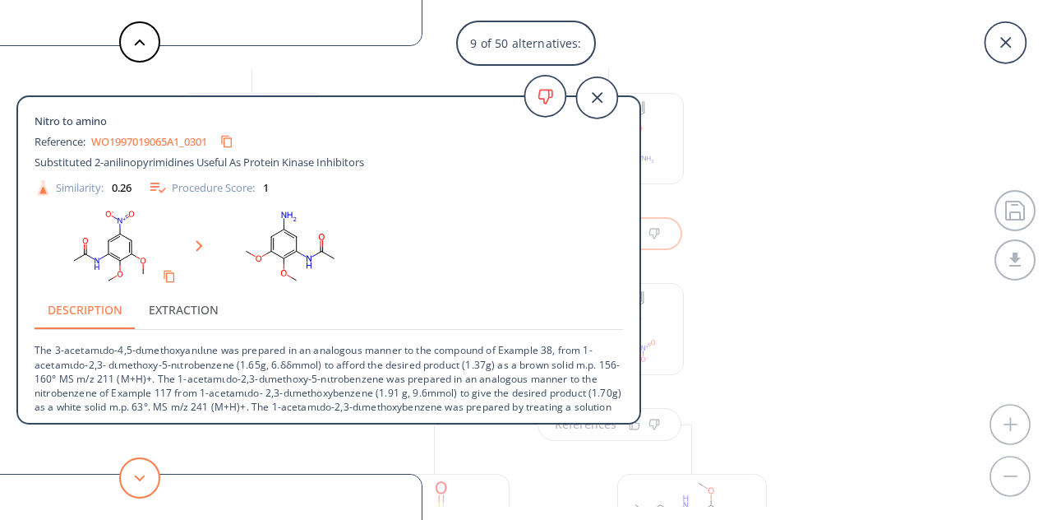
click at [144, 467] on button at bounding box center [139, 477] width 41 height 41
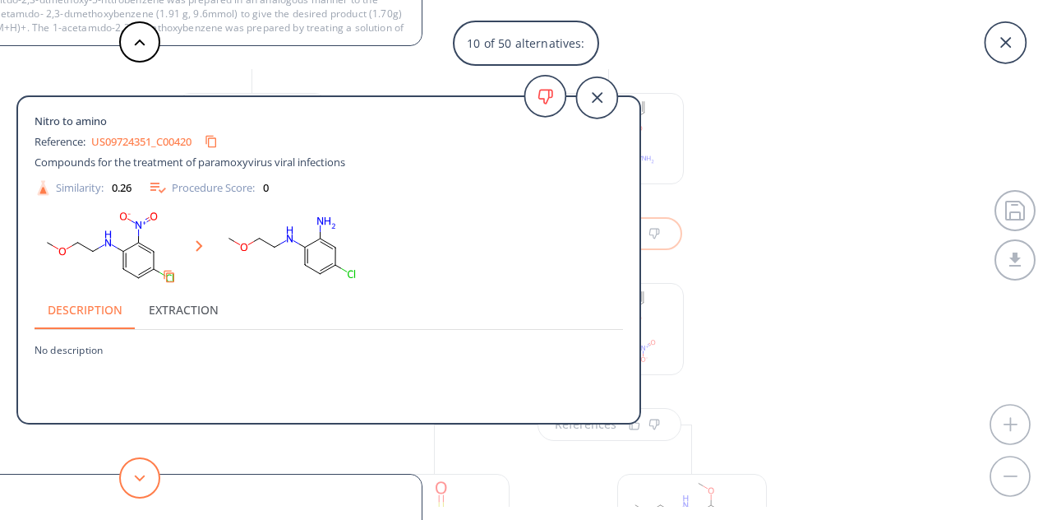
click at [144, 467] on button at bounding box center [139, 477] width 41 height 41
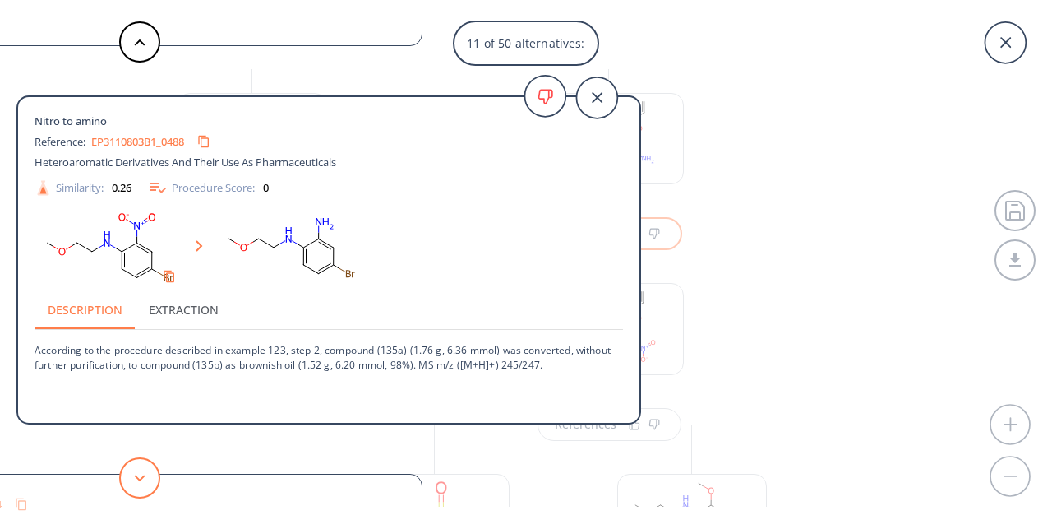
click at [144, 467] on button at bounding box center [139, 477] width 41 height 41
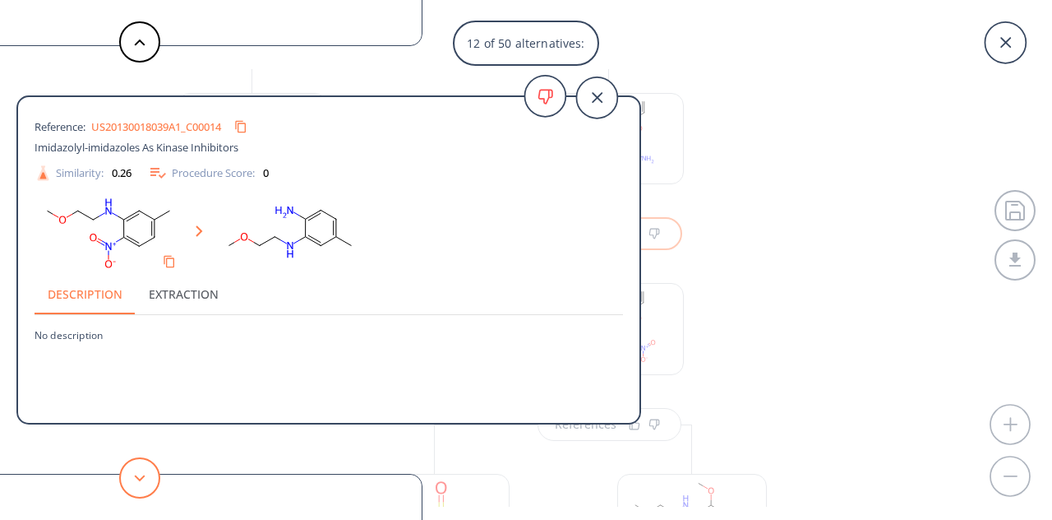
click at [144, 467] on button at bounding box center [139, 477] width 41 height 41
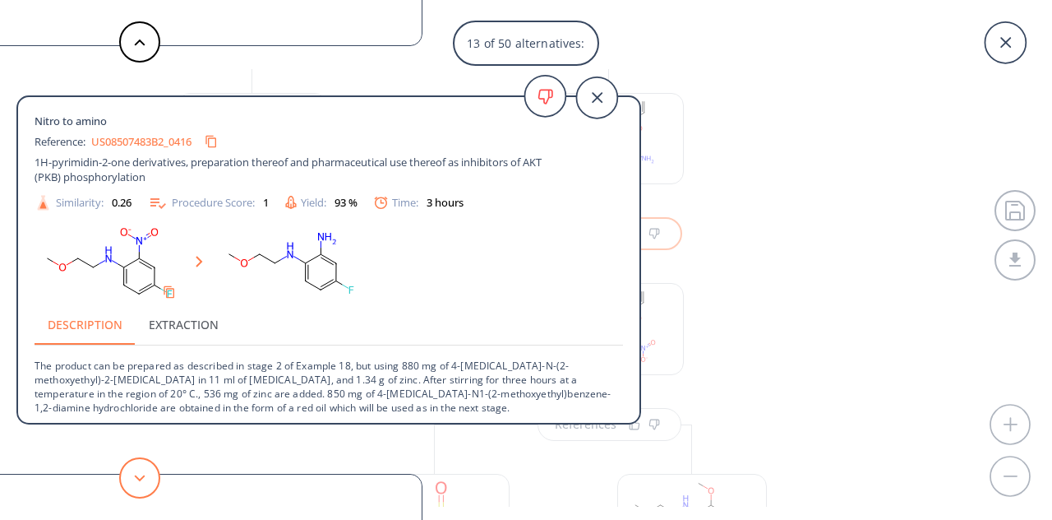
click at [144, 467] on button at bounding box center [139, 477] width 41 height 41
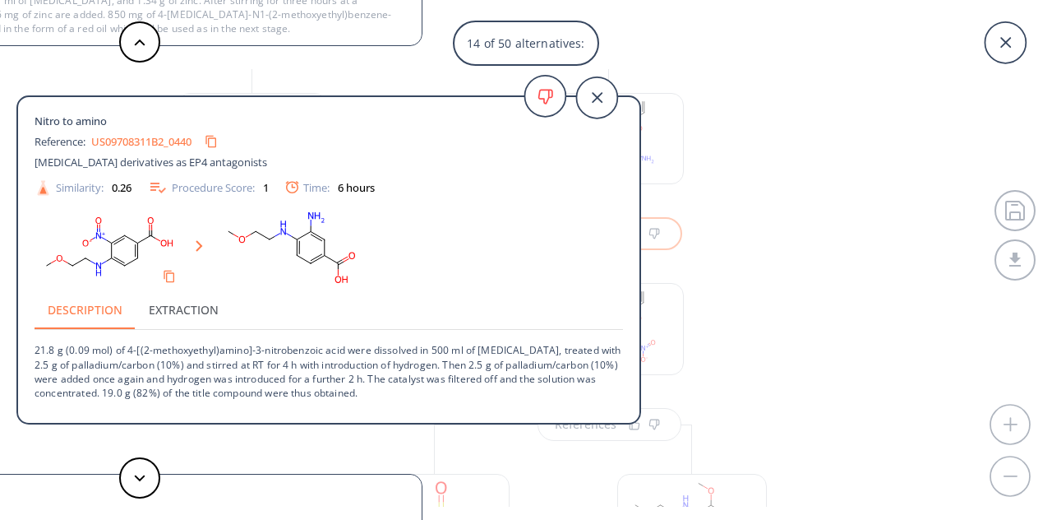
click at [738, 374] on div "14 of 50 alternatives: Nitro to amino Reference: US08030497B2_0351 Benzimidazol…" at bounding box center [526, 260] width 1052 height 520
